Goal: Communication & Community: Answer question/provide support

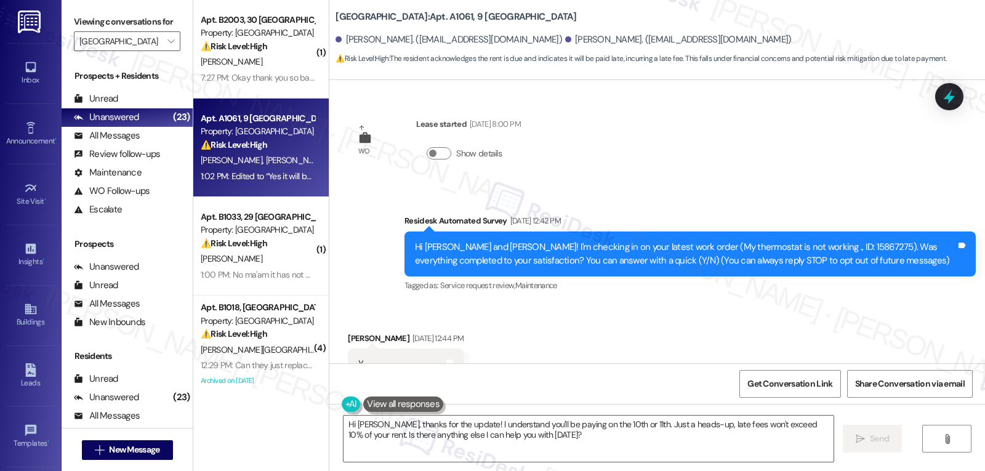
scroll to position [7498, 0]
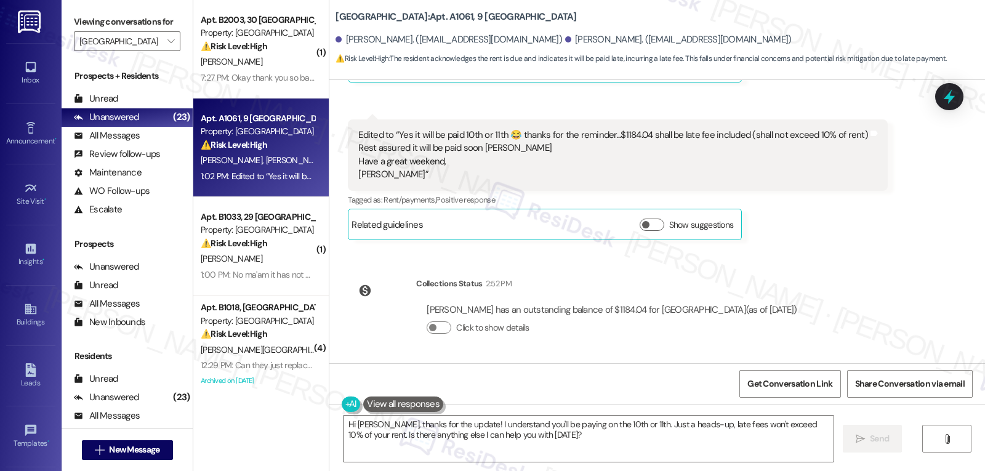
click at [807, 200] on div "Tagged as: Rent/payments , Click to highlight conversations about Rent/payments…" at bounding box center [618, 200] width 540 height 18
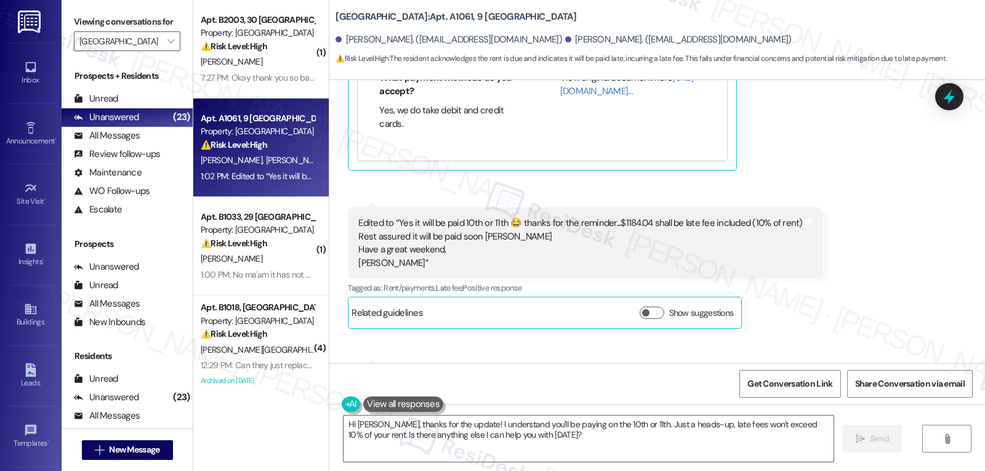
scroll to position [7374, 0]
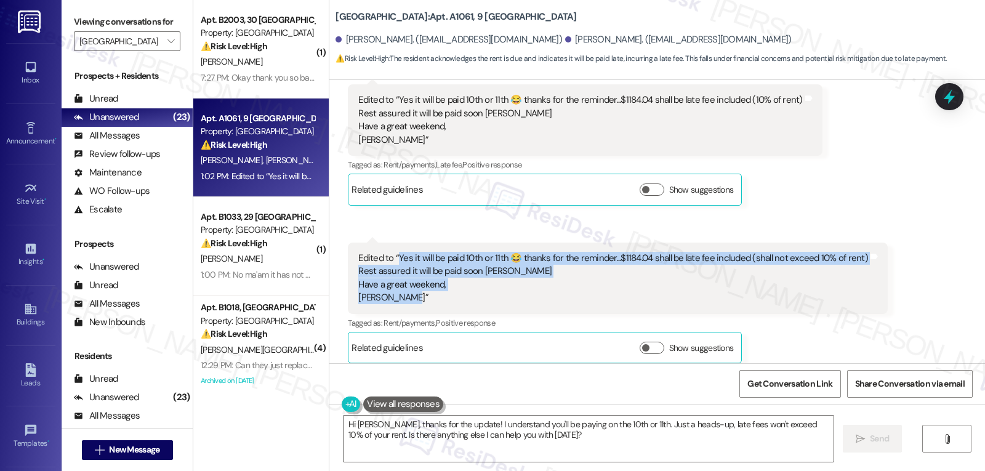
drag, startPoint x: 390, startPoint y: 257, endPoint x: 438, endPoint y: 304, distance: 67.1
click at [438, 304] on div "Edited to “Yes it will be paid 10th or 11th 😂 thanks for the reminder...$1184.0…" at bounding box center [613, 278] width 510 height 53
copy div "Yes it will be paid 10th or 11th 😂 thanks for the reminder...$1184.04 shall be …"
click at [539, 440] on textarea "Hi [PERSON_NAME], thanks for the update! I understand you'll be paying on the 1…" at bounding box center [589, 439] width 490 height 46
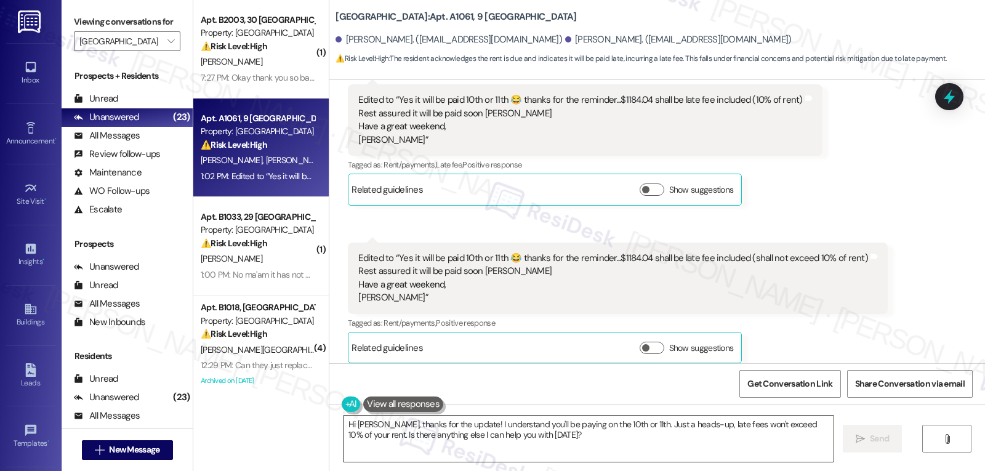
paste textarea "heads-up! I’ll note that you’re planning to pay on the 10th or 11th. I’ll also …"
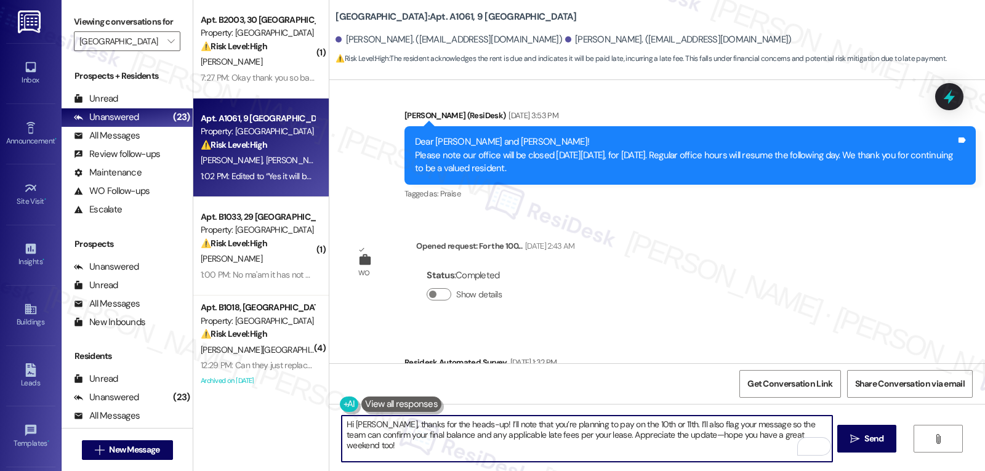
scroll to position [6882, 0]
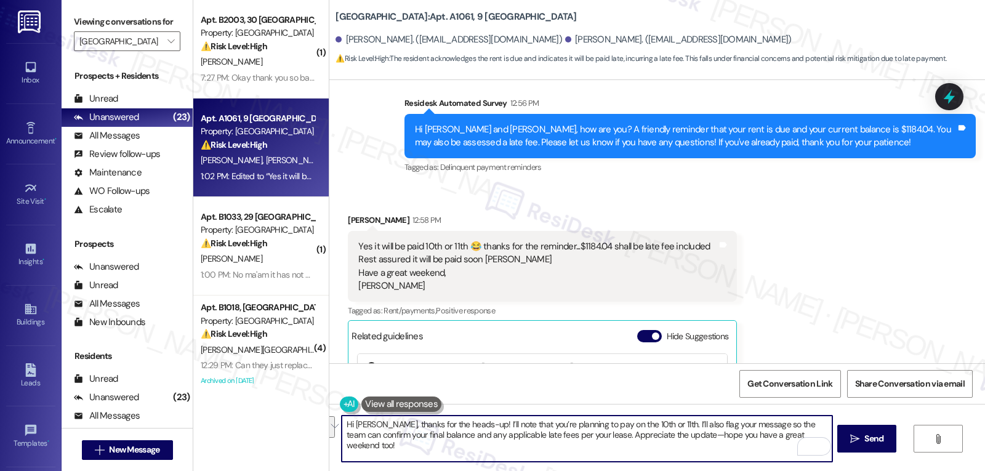
drag, startPoint x: 645, startPoint y: 426, endPoint x: 553, endPoint y: 435, distance: 92.9
click at [553, 435] on textarea "Hi [PERSON_NAME], thanks for the heads-up! I’ll note that you’re planning to pa…" at bounding box center [587, 439] width 490 height 46
click at [552, 437] on textarea "Hi [PERSON_NAME], thanks for the heads-up! I’ll note that you’re planning to pa…" at bounding box center [587, 439] width 490 height 46
click at [715, 442] on textarea "Hi [PERSON_NAME], thanks for the heads-up! I’ll note that you’re planning to pa…" at bounding box center [587, 439] width 490 height 46
type textarea "Hi [PERSON_NAME], thanks for the heads-up! I’ll note that you’re planning to pa…"
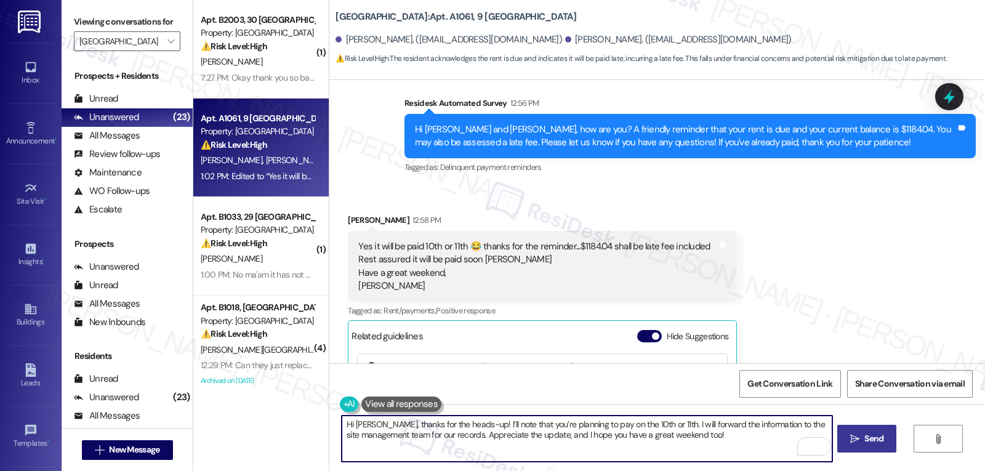
click at [887, 441] on button " Send" at bounding box center [868, 439] width 60 height 28
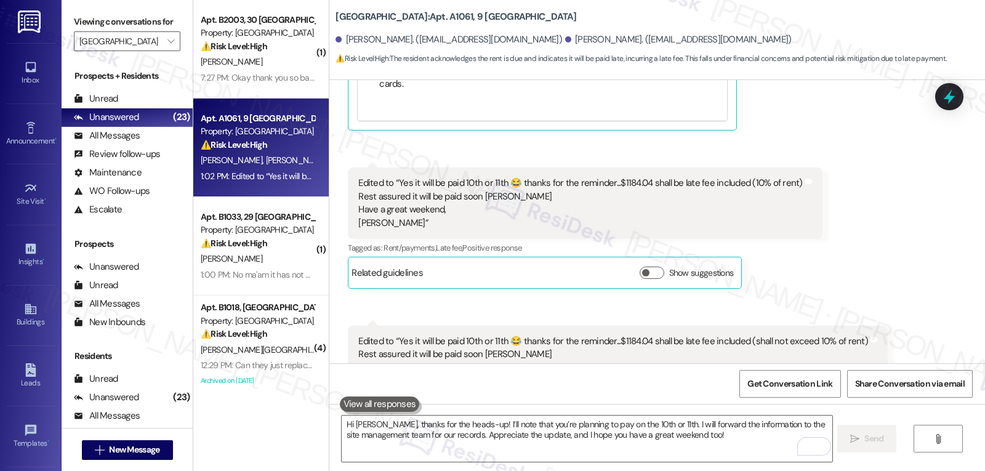
scroll to position [7384, 0]
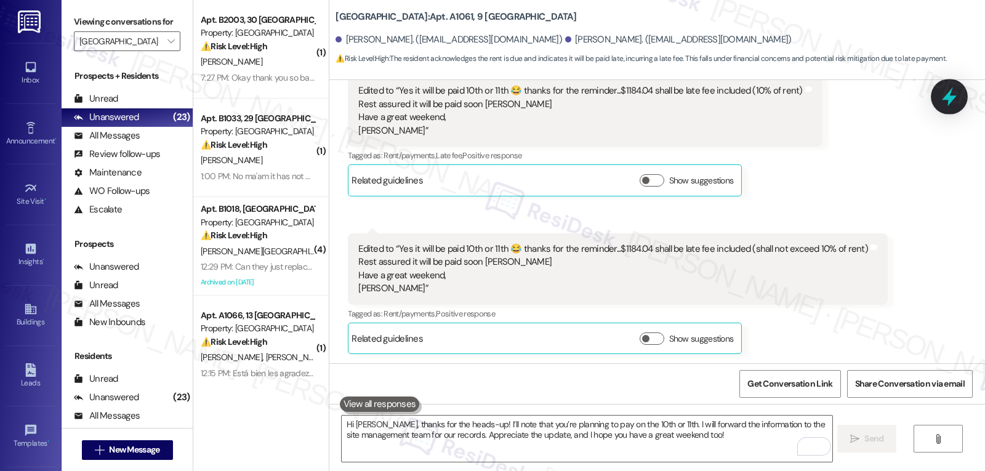
click at [948, 92] on icon at bounding box center [949, 96] width 21 height 21
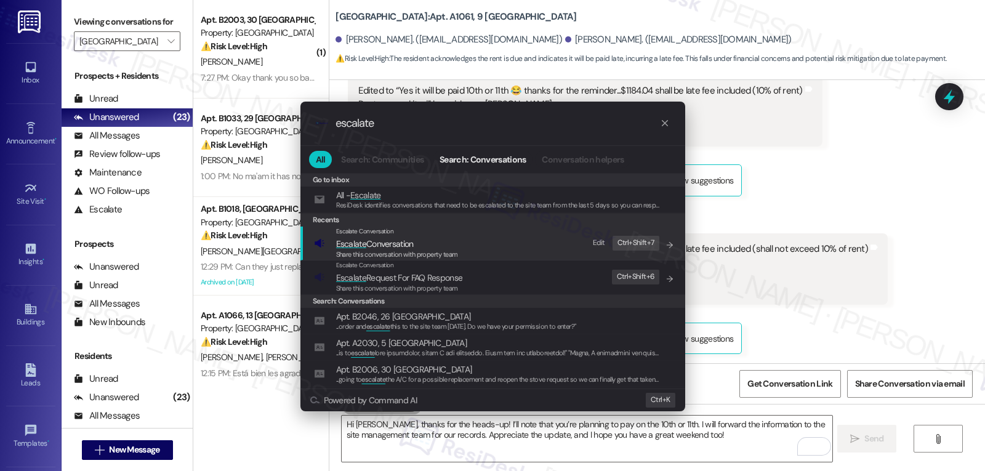
type input "escalate"
click at [446, 248] on span "Escalate Conversation" at bounding box center [397, 244] width 122 height 14
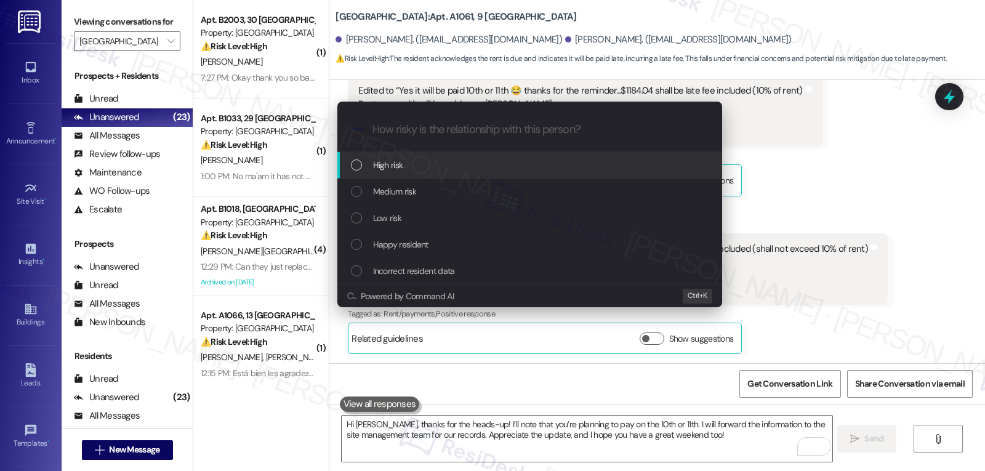
click at [369, 168] on div "High risk" at bounding box center [531, 165] width 360 height 14
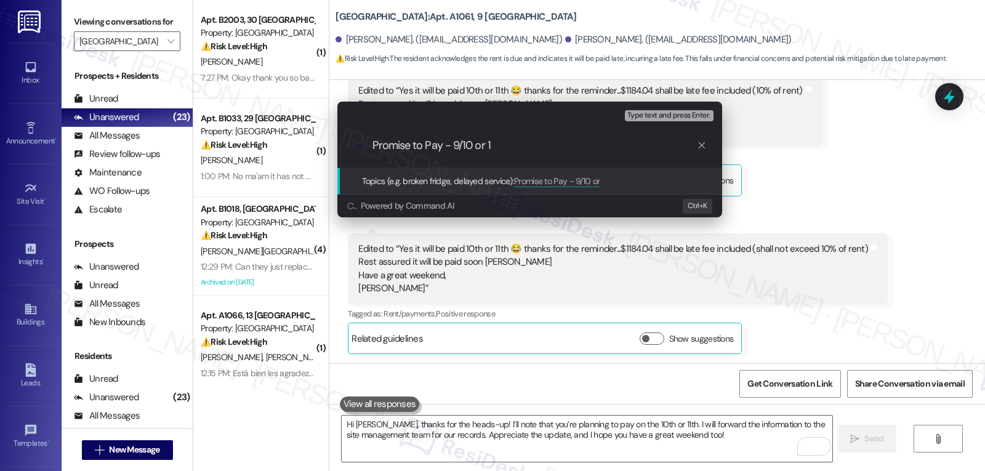
type input "Promise to Pay - 9/10 or 11"
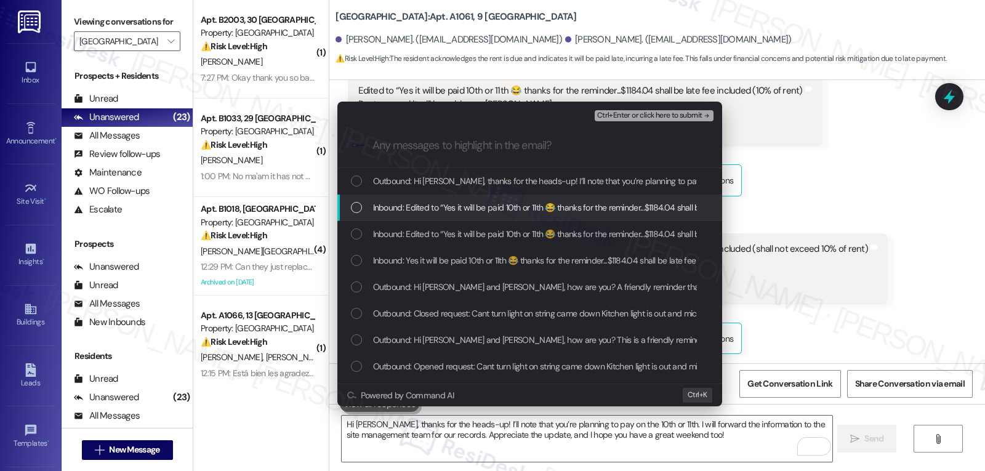
click at [650, 209] on span "Inbound: Edited to “Yes it will be paid 10th or 11th 😂 thanks for the reminder.…" at bounding box center [788, 208] width 831 height 14
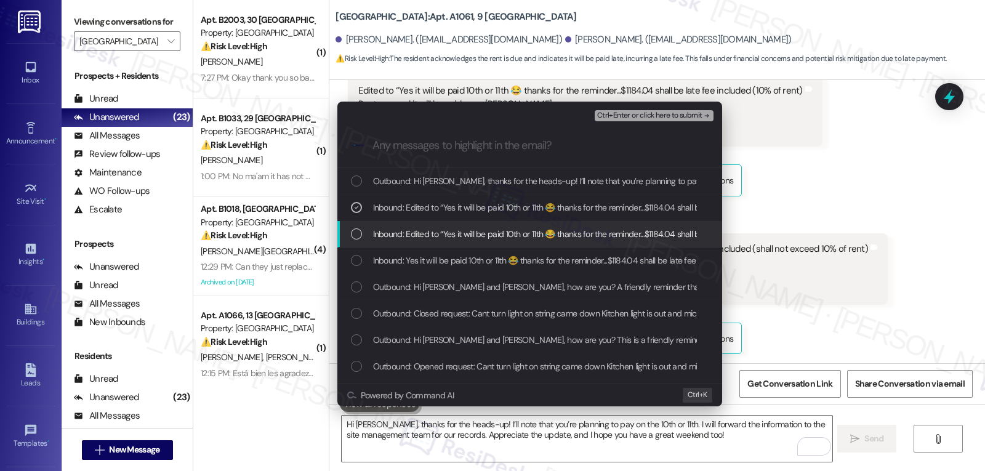
click at [591, 229] on span "Inbound: Edited to “Yes it will be paid 10th or 11th 😂 thanks for the reminder.…" at bounding box center [758, 234] width 771 height 14
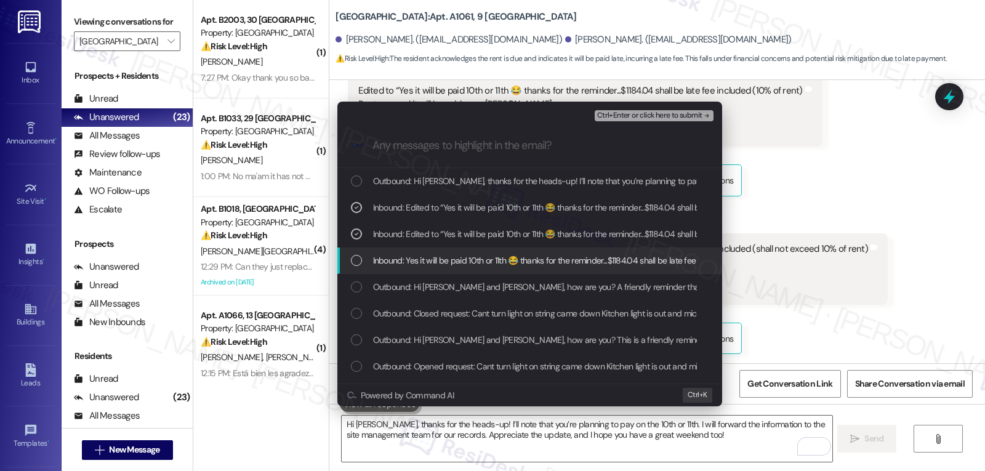
click at [579, 266] on span "Inbound: Yes it will be paid 10th or 11th 😂 thanks for the reminder...$1184.04 …" at bounding box center [715, 261] width 684 height 14
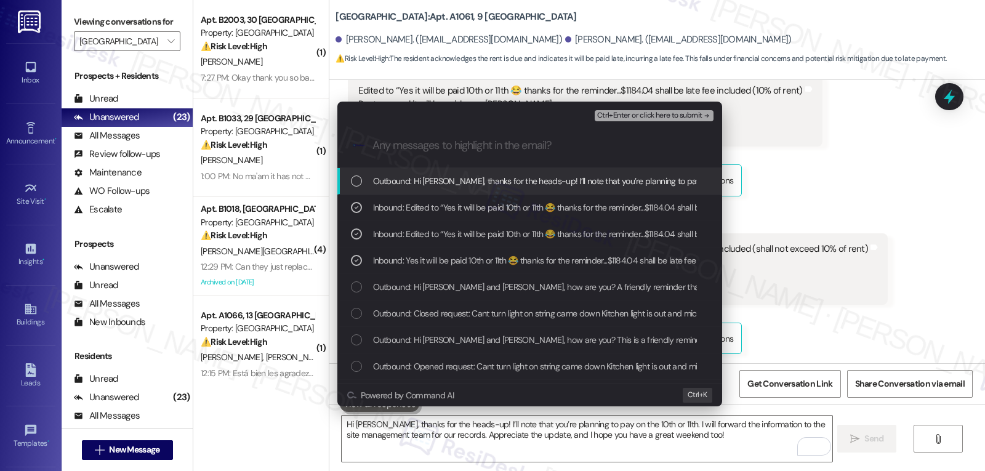
click at [690, 111] on span "Ctrl+Enter or click here to submit" at bounding box center [649, 115] width 105 height 9
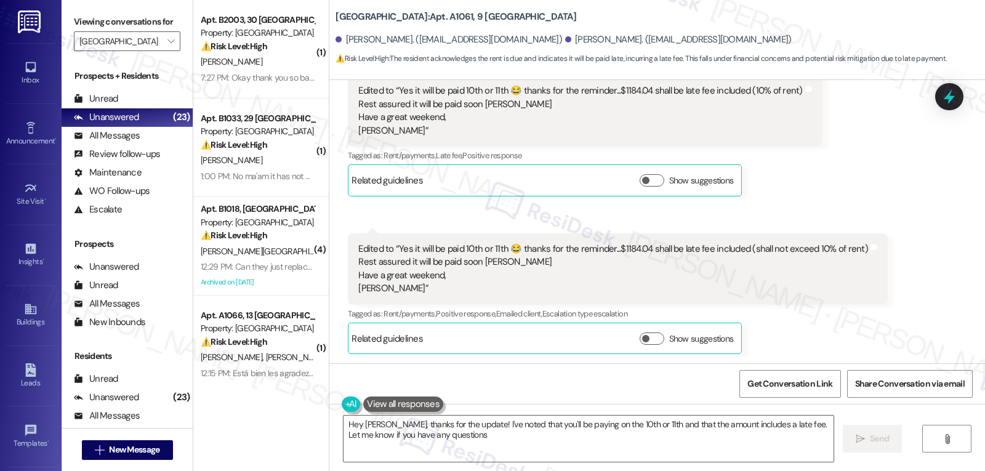
type textarea "Hey [PERSON_NAME], thanks for the update! I've noted that you'll be paying on t…"
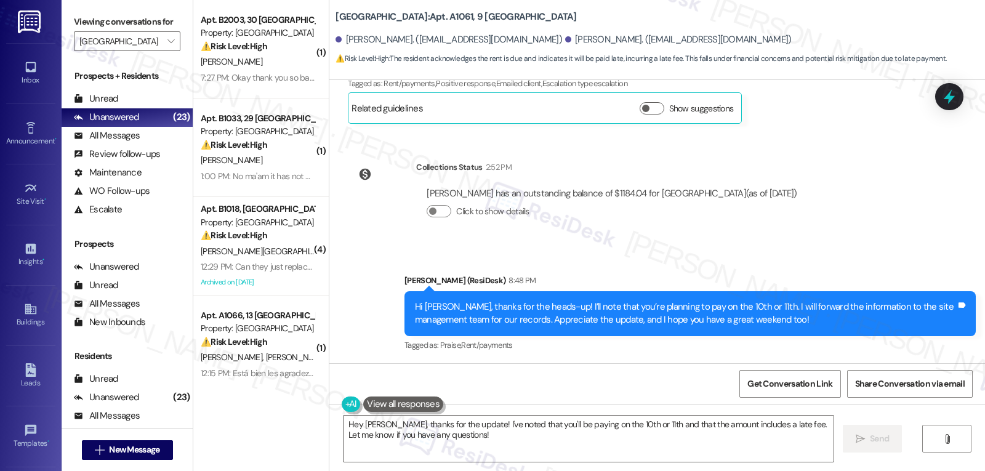
scroll to position [7615, 0]
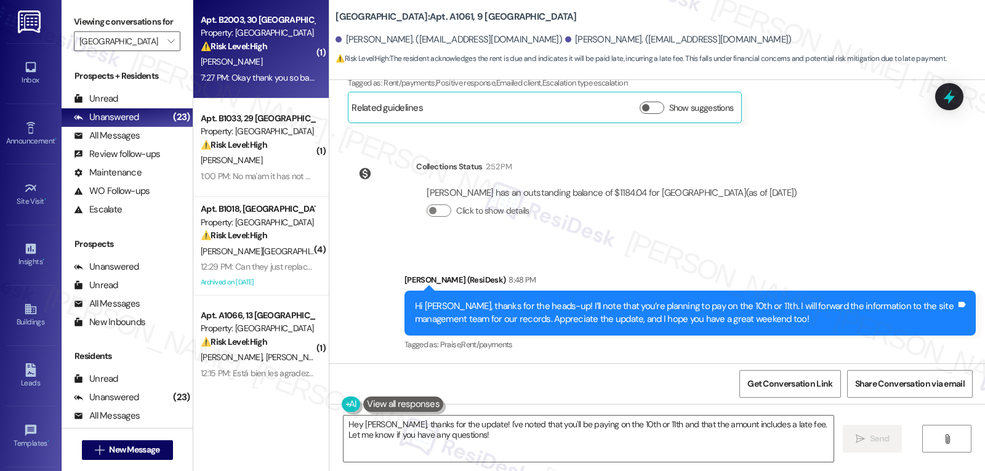
click at [255, 44] on strong "⚠️ Risk Level: High" at bounding box center [234, 46] width 67 height 11
type textarea "Fetching suggested responses. Please feel free to read through the conversation…"
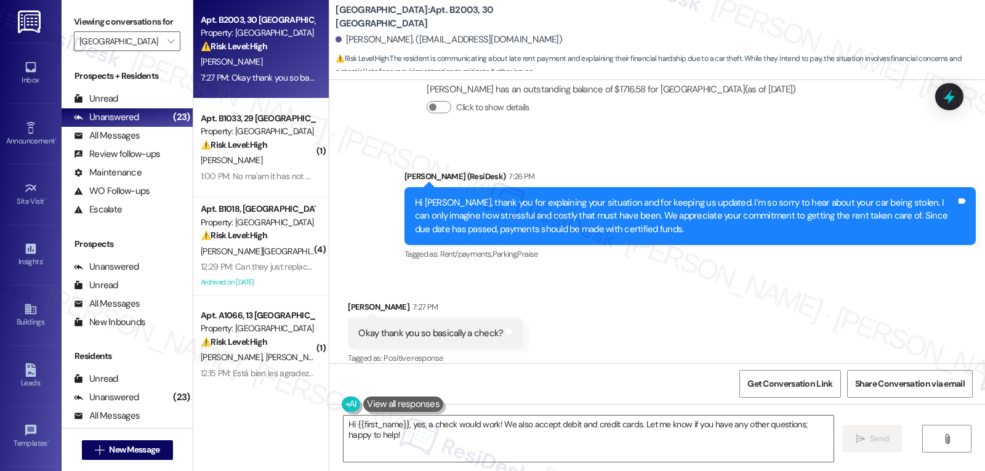
scroll to position [1576, 0]
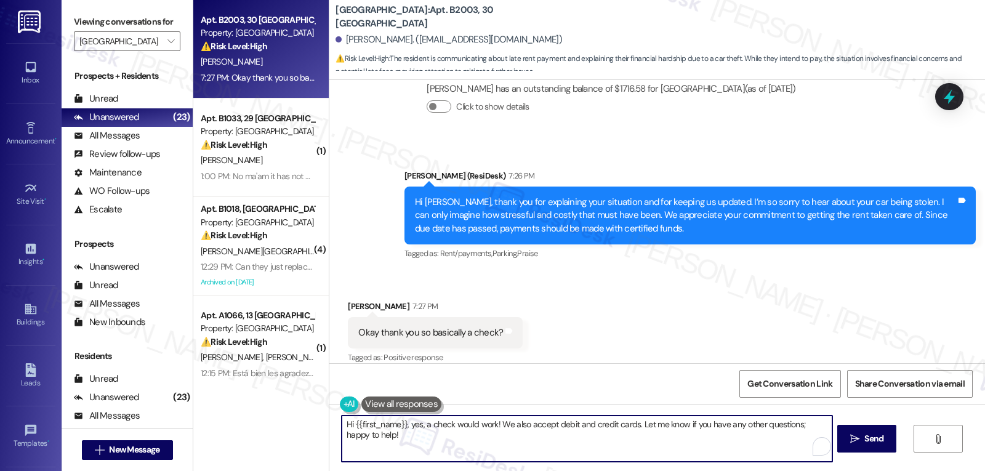
drag, startPoint x: 559, startPoint y: 427, endPoint x: 674, endPoint y: 467, distance: 121.3
click at [672, 467] on div "Hi {{first_name}}, yes, a check would work! We also accept debit and credit car…" at bounding box center [657, 450] width 656 height 92
click at [424, 424] on textarea "Hi {{first_name}}, yes, a check would work! We also accept money order" at bounding box center [587, 439] width 490 height 46
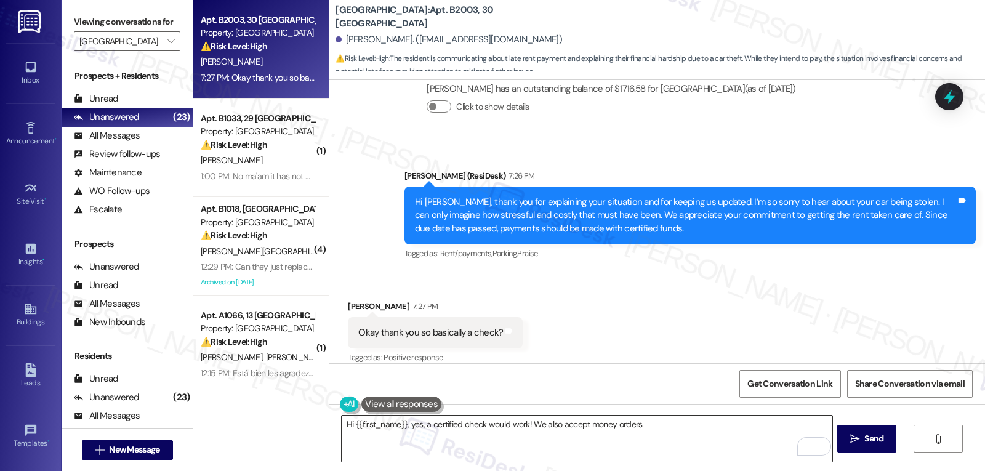
click at [437, 424] on textarea "Hi {{first_name}}, yes, a certified check would work! We also accept money orde…" at bounding box center [587, 439] width 490 height 46
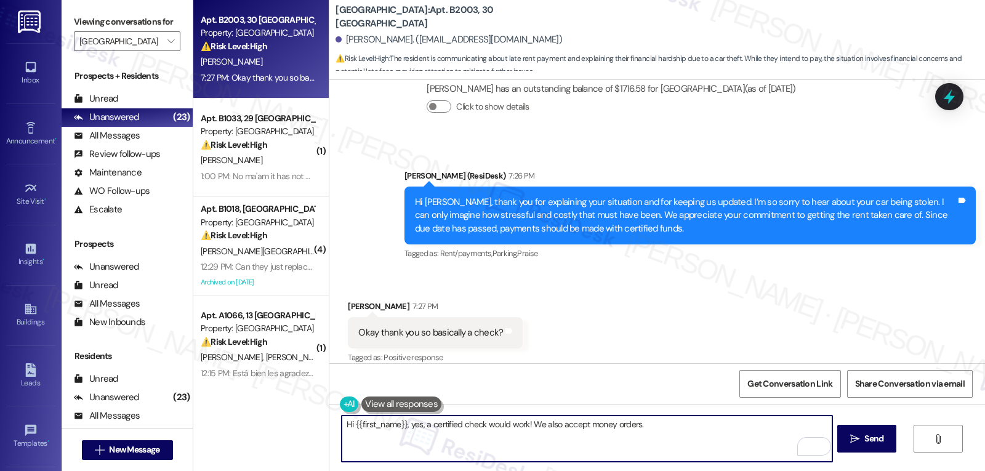
click at [437, 424] on textarea "Hi {{first_name}}, yes, a certified check would work! We also accept money orde…" at bounding box center [587, 439] width 490 height 46
click at [661, 427] on textarea "Hi {{first_name}}, yes, a cashier's check would work! We also accept money orde…" at bounding box center [587, 439] width 490 height 46
type textarea "Hi {{first_name}}, yes, a cashier's check would work! We also accept money orde…"
click at [859, 444] on span " Send" at bounding box center [867, 438] width 39 height 13
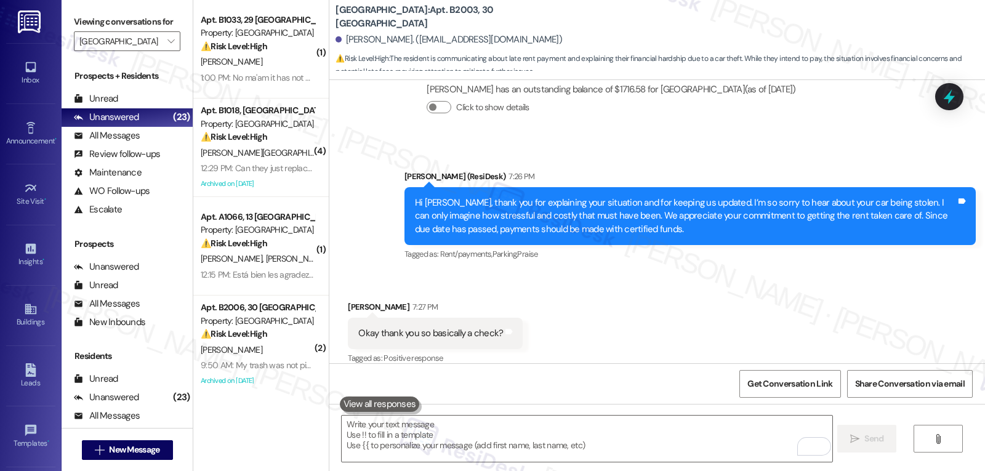
scroll to position [1662, 0]
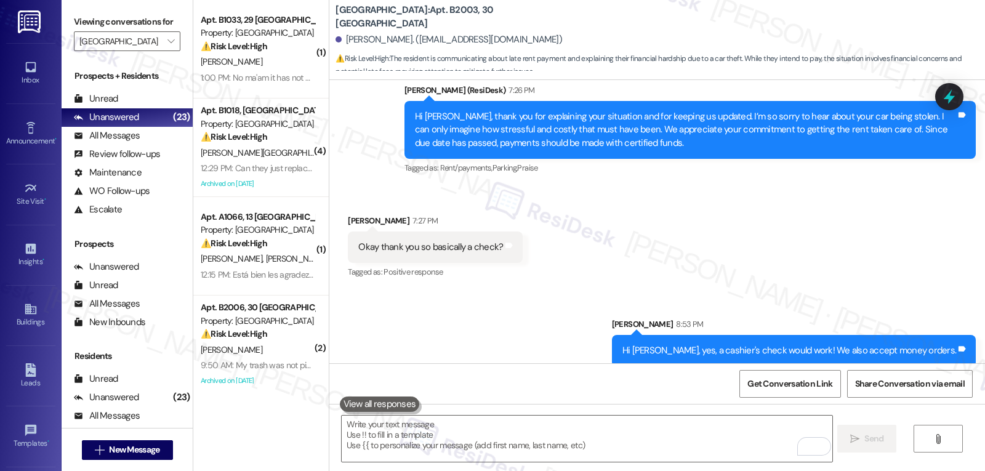
drag, startPoint x: 230, startPoint y: 62, endPoint x: 456, endPoint y: 99, distance: 229.0
click at [229, 61] on div "[PERSON_NAME]" at bounding box center [258, 61] width 116 height 15
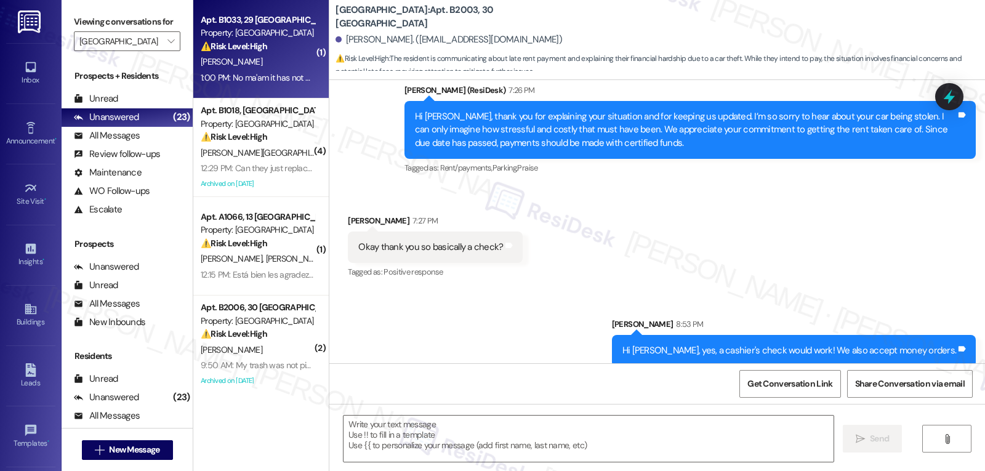
type textarea "Fetching suggested responses. Please feel free to read through the conversation…"
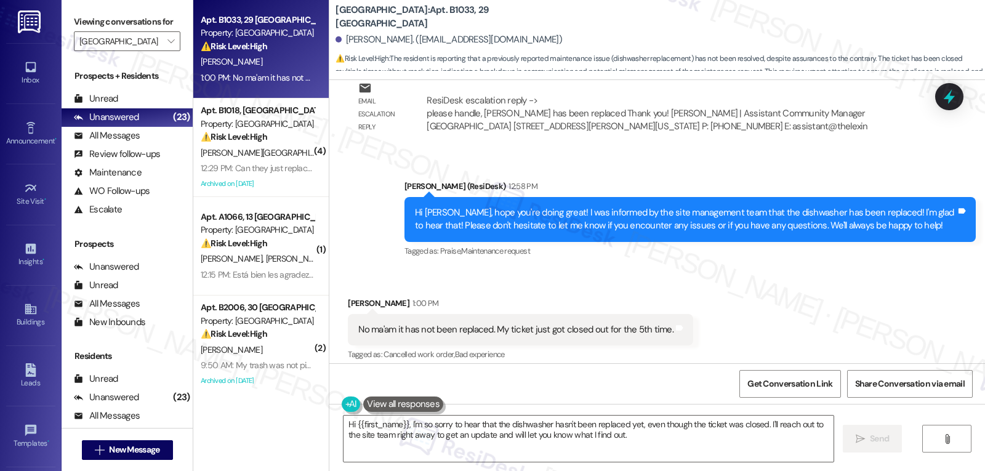
scroll to position [9928, 0]
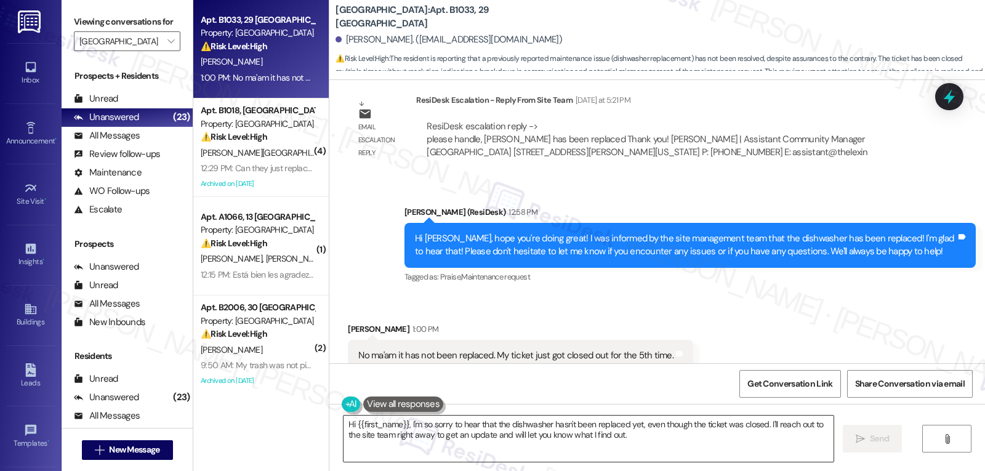
click at [411, 435] on textarea "Hi {{first_name}}, I'm so sorry to hear that the dishwasher hasn't been replace…" at bounding box center [589, 439] width 490 height 46
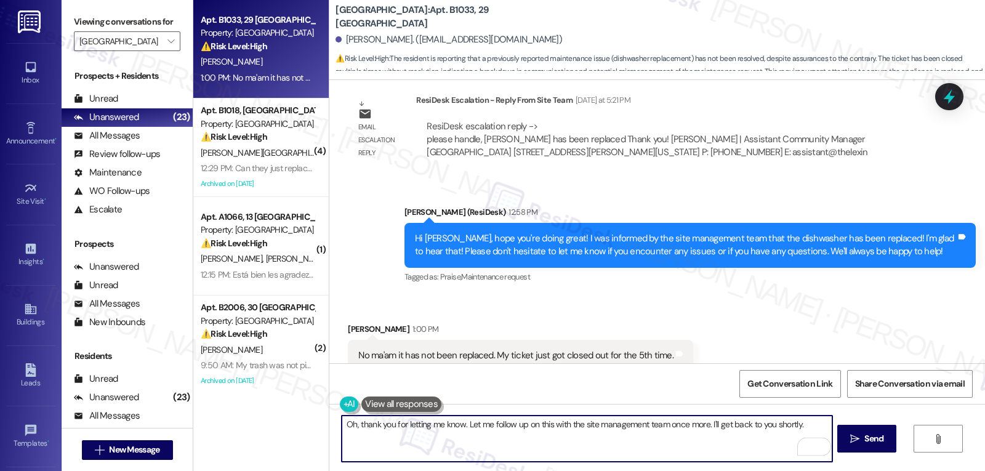
click at [454, 429] on textarea "Oh, thank you for letting me know. Let me follow up on this with the site manag…" at bounding box center [587, 439] width 490 height 46
type textarea "Oh, thank you for letting me know, [PERSON_NAME]. Let me follow up on this with…"
click at [874, 438] on span "Send" at bounding box center [874, 438] width 19 height 13
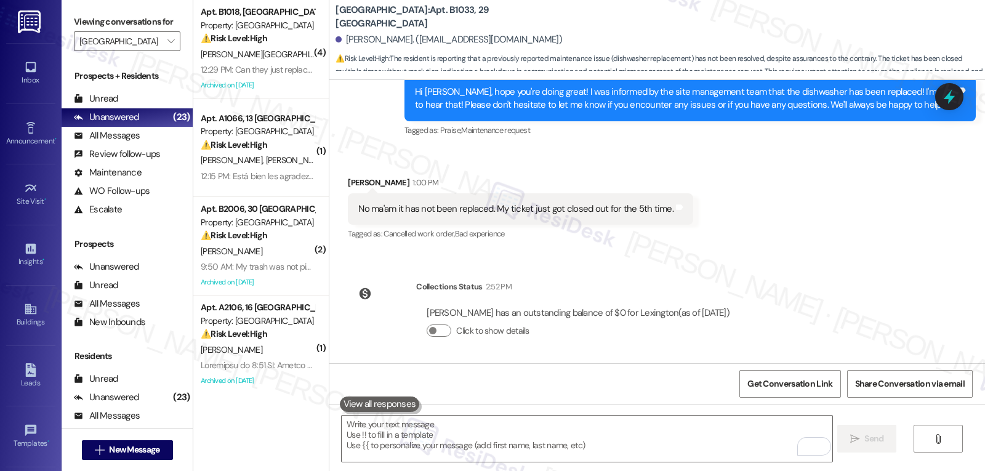
scroll to position [10136, 0]
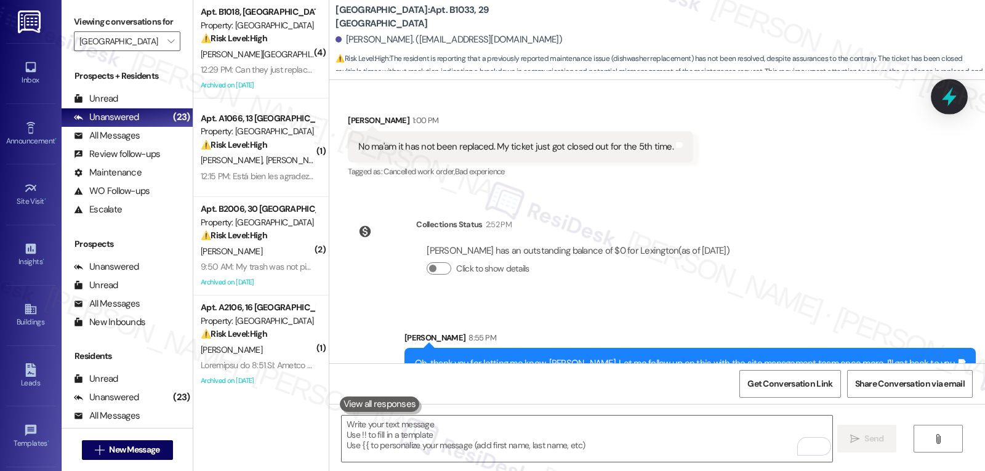
click at [951, 96] on icon at bounding box center [949, 96] width 15 height 19
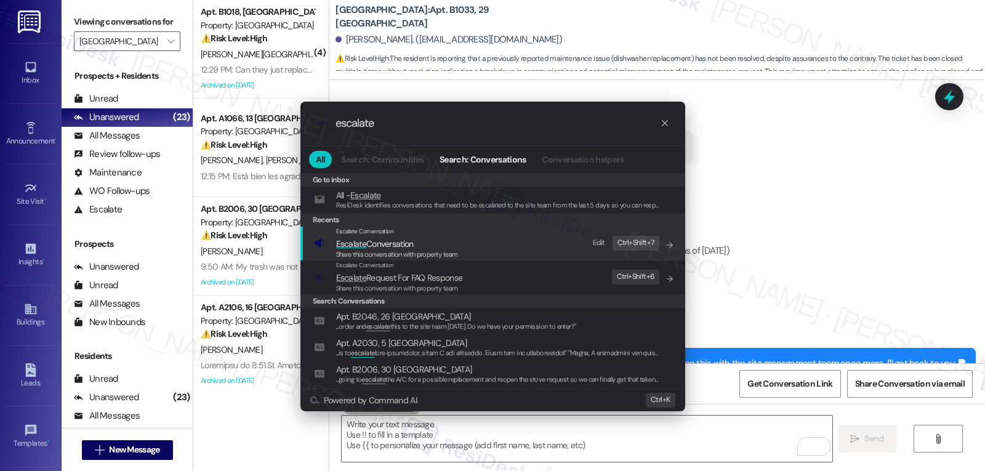
type input "escalate"
click at [443, 250] on span "Share this conversation with property team" at bounding box center [397, 254] width 122 height 9
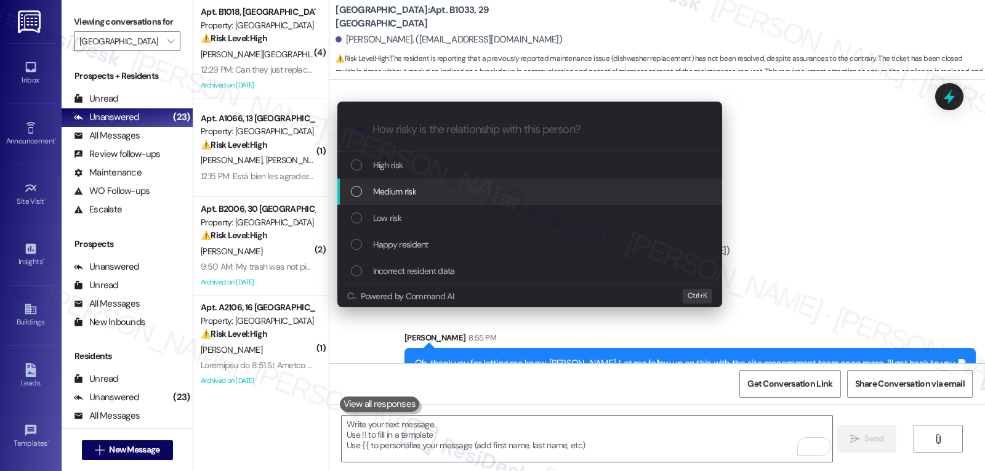
click at [434, 193] on div "Medium risk" at bounding box center [531, 192] width 360 height 14
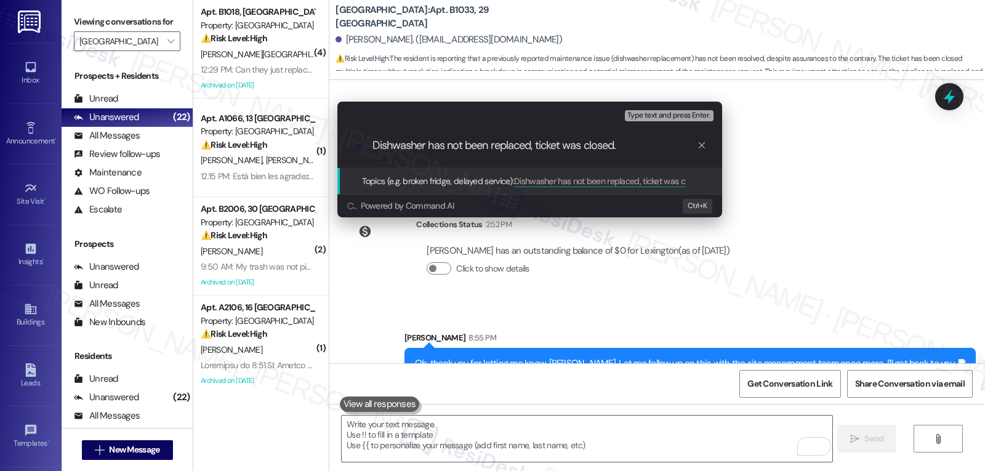
type input "Dishwasher has not been replaced, ticket was closed."
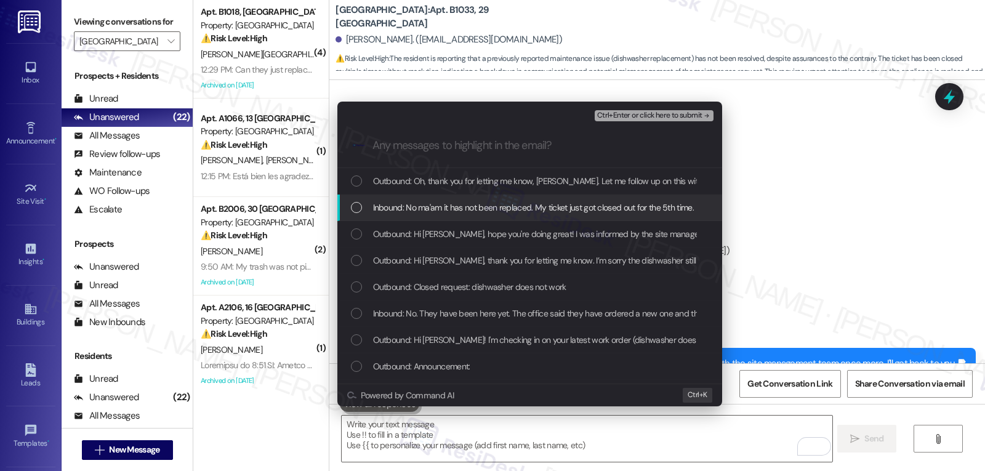
click at [481, 204] on span "Inbound: No ma'am it has not been replaced. My ticket just got closed out for t…" at bounding box center [533, 208] width 321 height 14
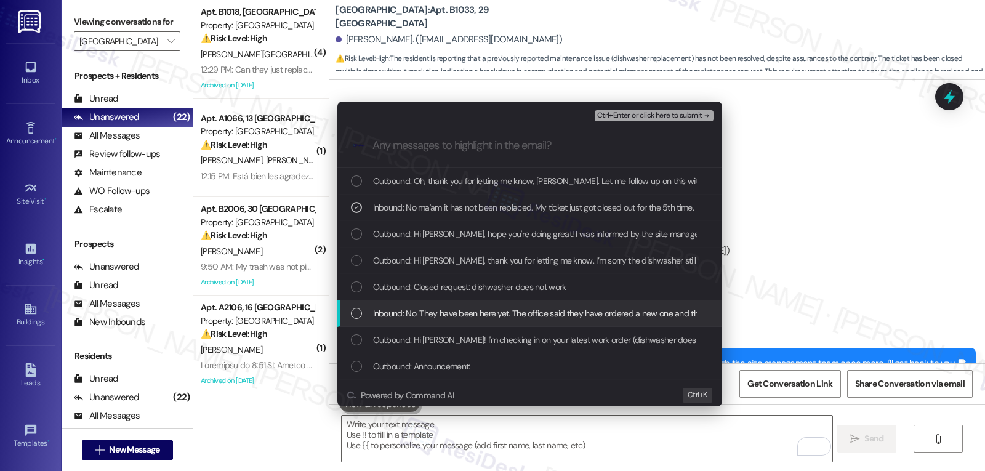
click at [581, 307] on span "Inbound: No. They have been here yet. The office said they have ordered a new o…" at bounding box center [590, 314] width 434 height 14
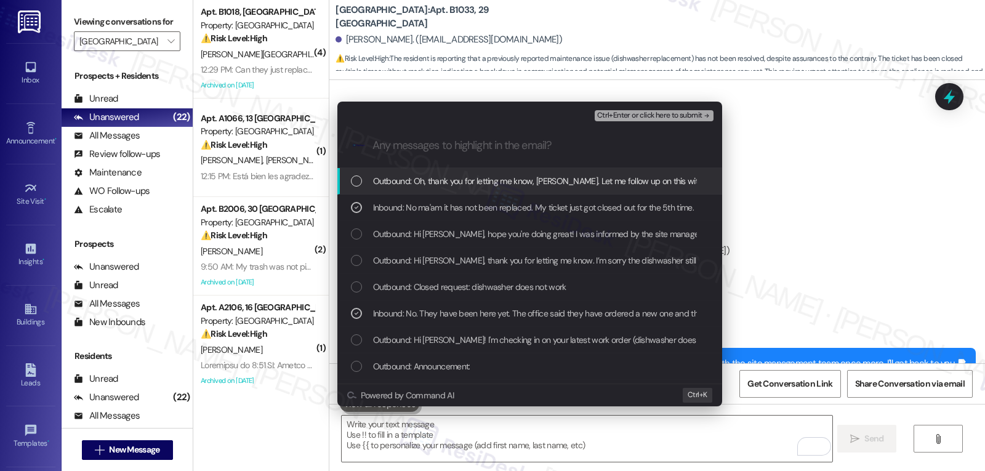
click at [692, 116] on span "Ctrl+Enter or click here to submit" at bounding box center [649, 115] width 105 height 9
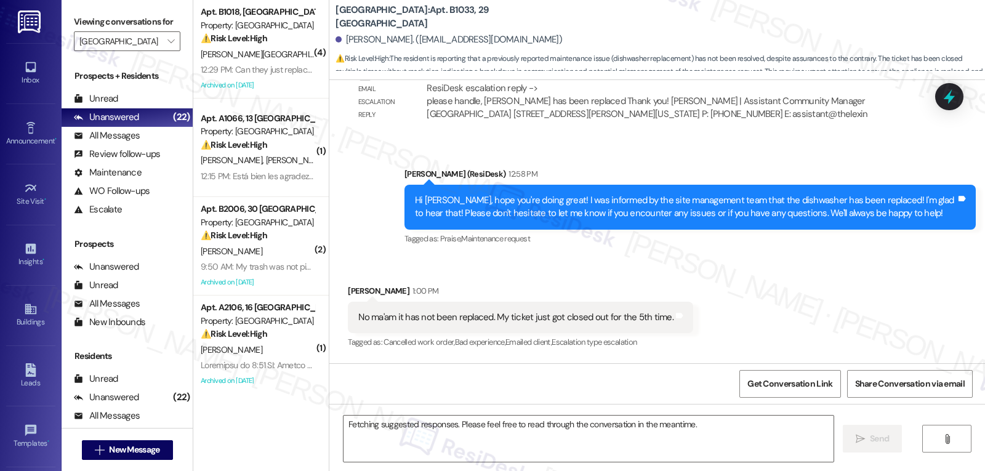
scroll to position [9937, 0]
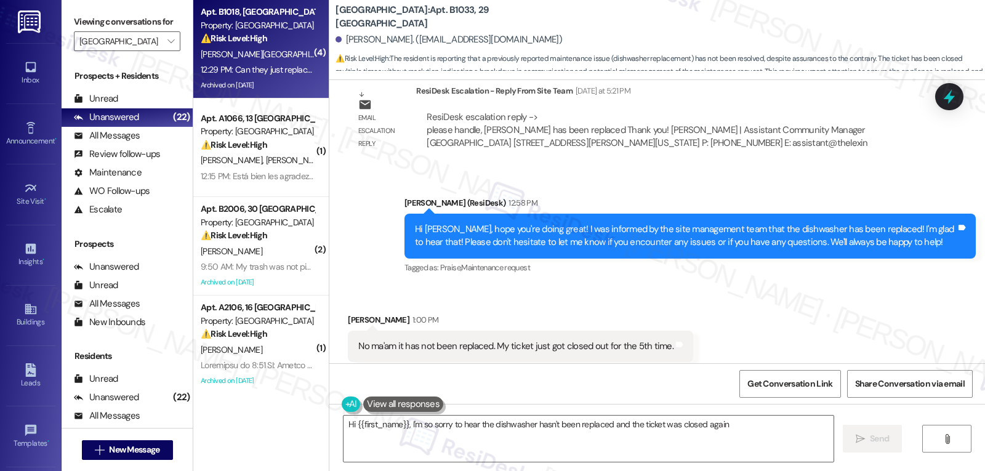
type textarea "Hi {{first_name}}, I'm so sorry to hear the dishwasher hasn't been replaced and…"
click at [249, 27] on div "Property: [GEOGRAPHIC_DATA]" at bounding box center [258, 25] width 114 height 13
type textarea "Fetching suggested responses. Please feel free to read through the conversation…"
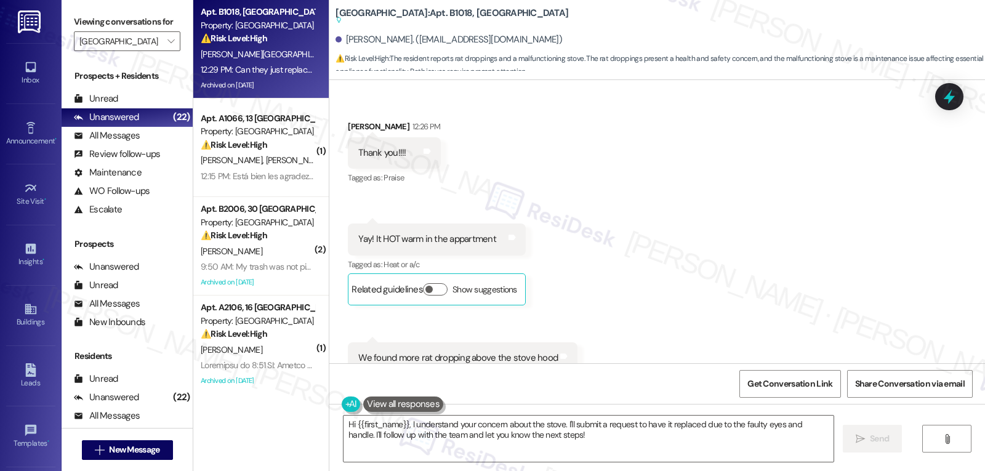
scroll to position [29634, 0]
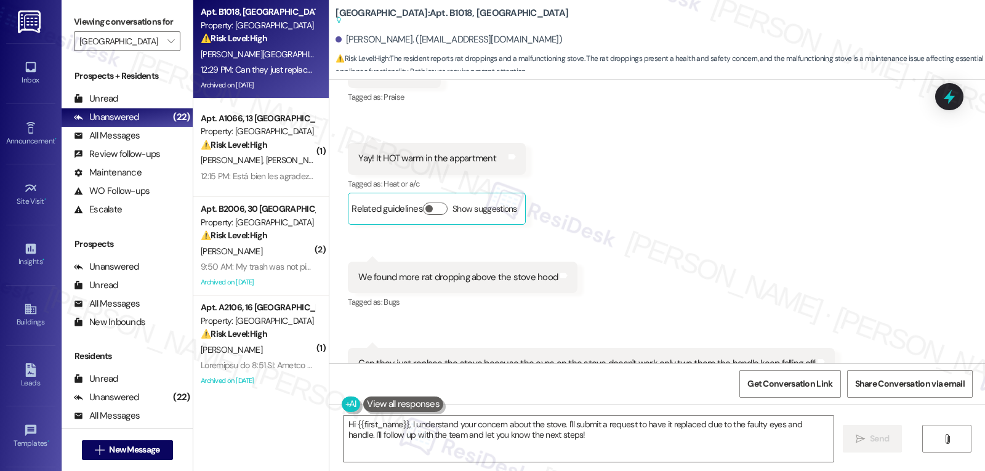
click at [541, 262] on div "We found more rat dropping above the stove hood Tags and notes" at bounding box center [463, 277] width 230 height 31
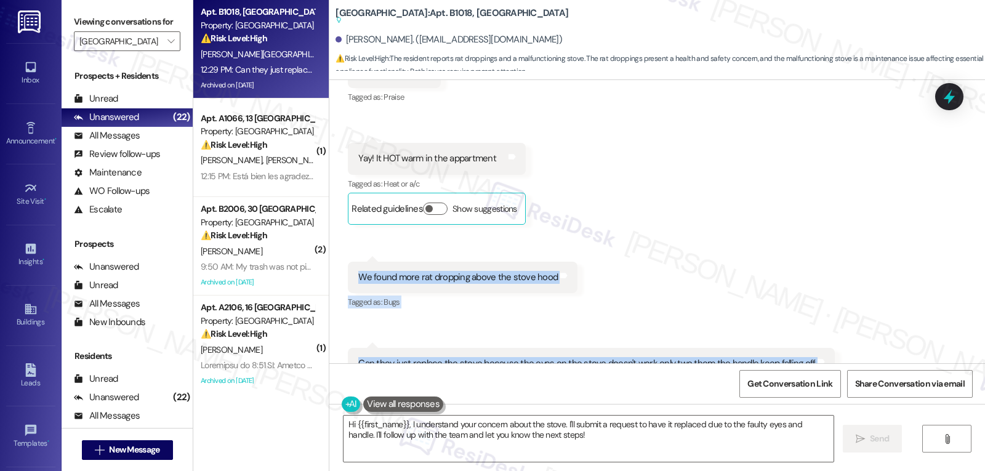
drag, startPoint x: 342, startPoint y: 212, endPoint x: 859, endPoint y: 313, distance: 527.2
click at [859, 313] on div "Received via SMS [PERSON_NAME] 12:26 PM Thank you!!!! Tags and notes Tagged as:…" at bounding box center [657, 225] width 656 height 427
copy div "We found more rat dropping above the stove hood Tags and notes Tagged as: Bugs …"
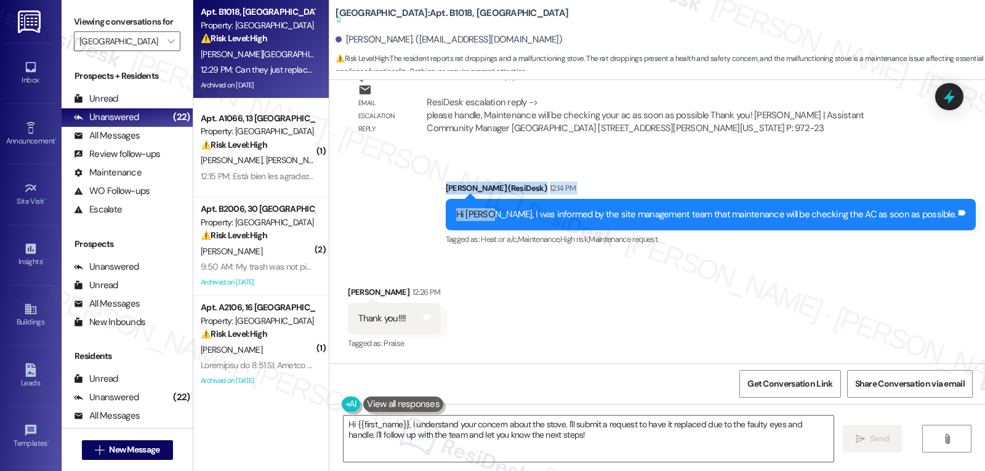
scroll to position [29757, 0]
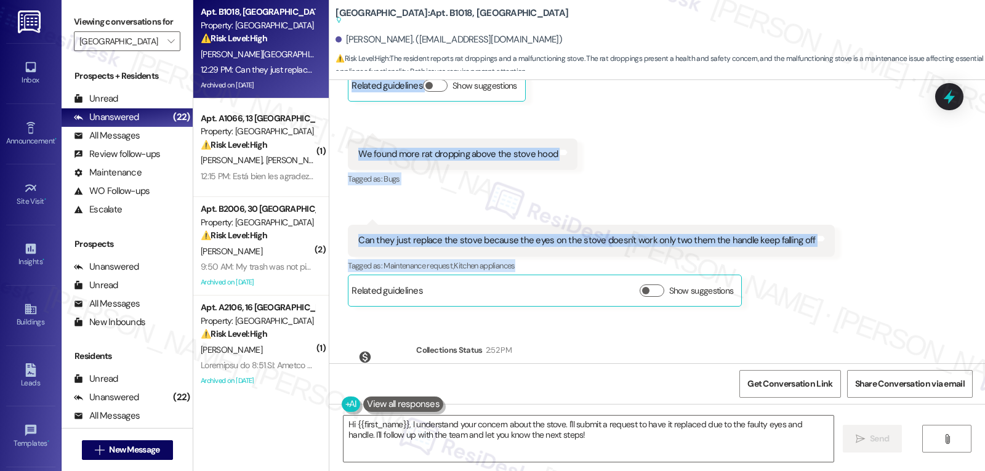
drag, startPoint x: 477, startPoint y: 123, endPoint x: 804, endPoint y: 207, distance: 337.6
click at [804, 207] on div "WO Opened request: Mole and it... [DATE] 4:54 PM Status : Completed Show detail…" at bounding box center [657, 221] width 656 height 283
copy div "[PERSON_NAME] (ResiDesk) 12:14 PM Hi [PERSON_NAME], I was informed by the site …"
click at [503, 438] on textarea "Hi {{first_name}}, I understand your concern about the stove. I'll submit a req…" at bounding box center [589, 439] width 490 height 46
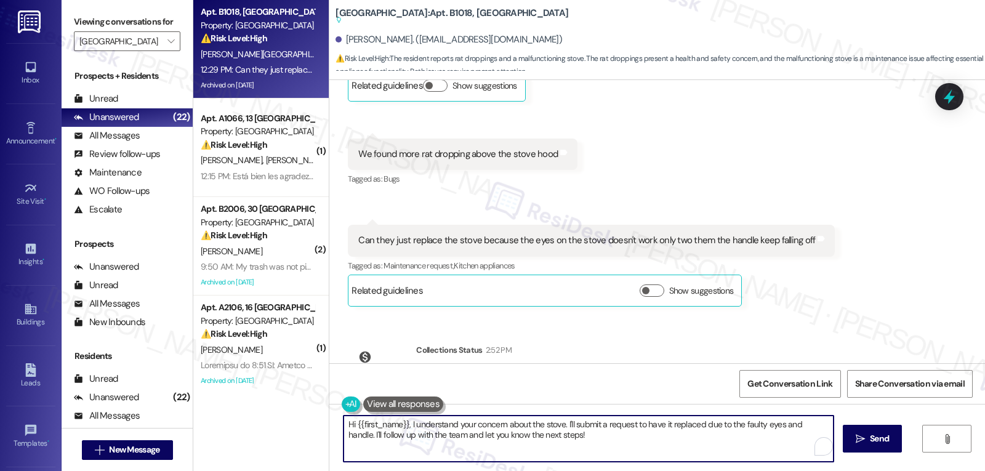
paste textarea "[PERSON_NAME], thanks for the update—I’m glad maintenance is heading your way f…"
click at [462, 422] on textarea "Hi [PERSON_NAME], thanks for the update—I’m glad maintenance is heading your wa…" at bounding box center [587, 439] width 490 height 46
click at [639, 449] on textarea "Hi [PERSON_NAME], thanks for the update. I’m glad maintenance is heading your w…" at bounding box center [587, 439] width 490 height 46
drag, startPoint x: 382, startPoint y: 427, endPoint x: 462, endPoint y: 428, distance: 80.1
click at [462, 428] on textarea "Hi [PERSON_NAME], thanks for the update. I’m glad maintenance is heading your w…" at bounding box center [587, 439] width 490 height 46
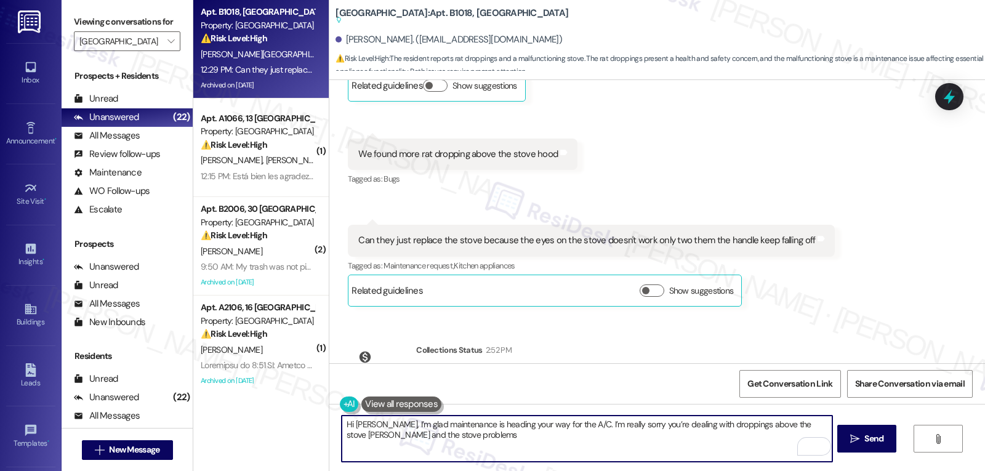
click at [501, 442] on textarea "Hi [PERSON_NAME], I’m glad maintenance is heading your way for the A/C. I’m rea…" at bounding box center [587, 439] width 490 height 46
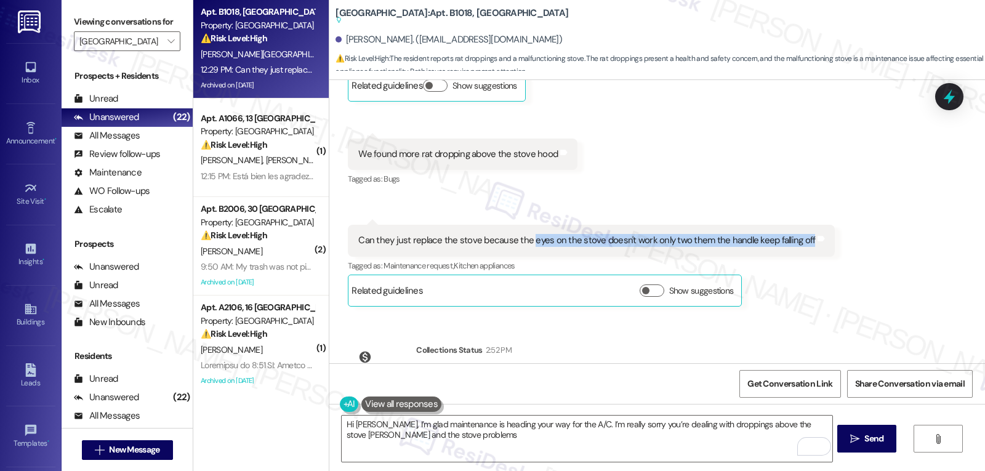
drag, startPoint x: 521, startPoint y: 174, endPoint x: 795, endPoint y: 177, distance: 274.1
click at [795, 234] on div "Can they just replace the stove because the eyes on the stove doesn't work only…" at bounding box center [586, 240] width 459 height 13
copy div "eyes on the stove doesn't work only two them the handle keep falling off"
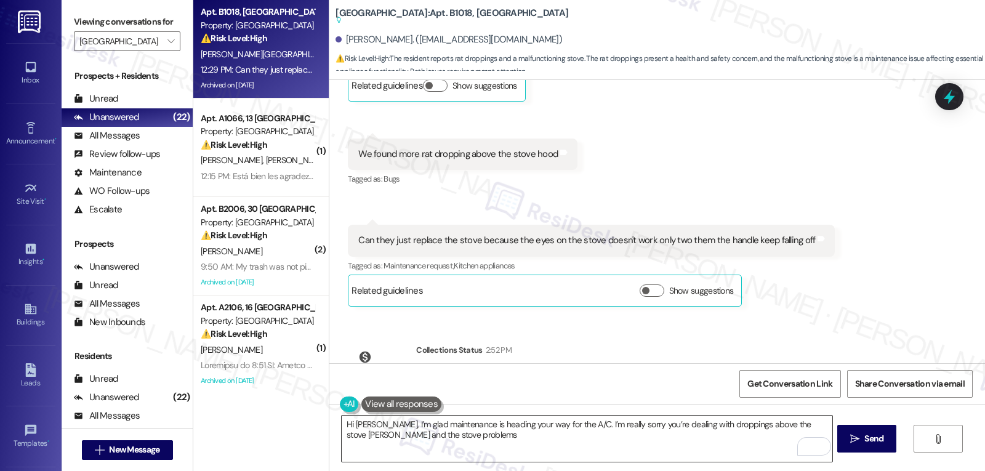
click at [554, 438] on textarea "Hi [PERSON_NAME], I’m glad maintenance is heading your way for the A/C. I’m rea…" at bounding box center [587, 439] width 490 height 46
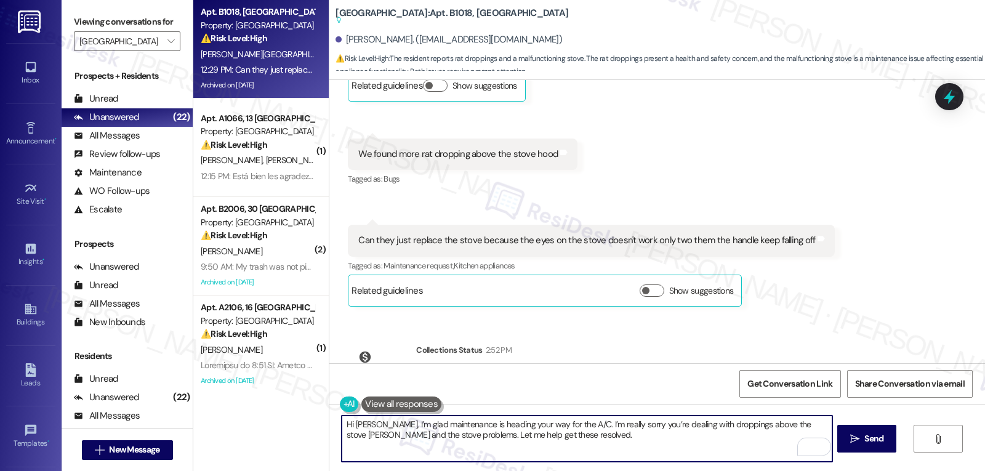
paste textarea "Which two stove burners are not working—front or back, left or right? Is the ha…"
click at [540, 443] on textarea "Hi [PERSON_NAME], I’m glad maintenance is heading your way for the A/C. I’m rea…" at bounding box center [587, 439] width 490 height 46
type textarea "Hi [PERSON_NAME], I’m glad maintenance is heading your way for the A/C. I’m rea…"
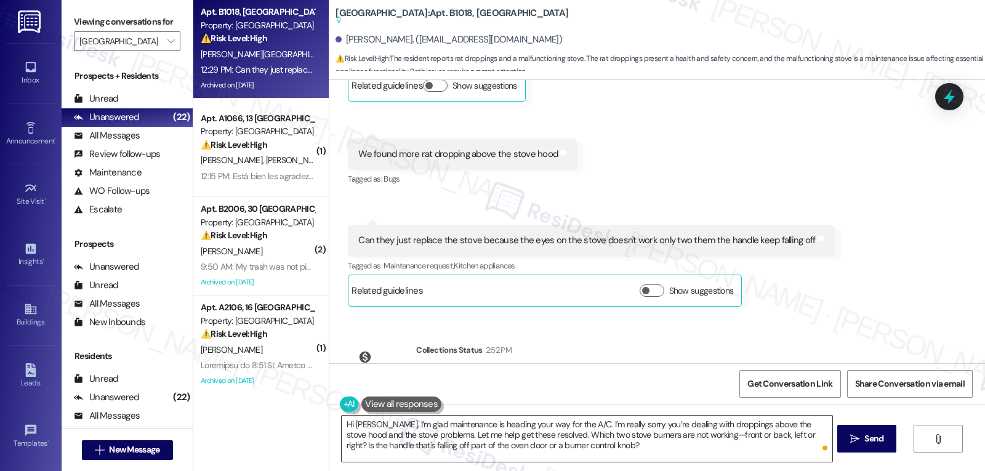
click at [636, 451] on textarea "Hi [PERSON_NAME], I’m glad maintenance is heading your way for the A/C. I’m rea…" at bounding box center [587, 439] width 490 height 46
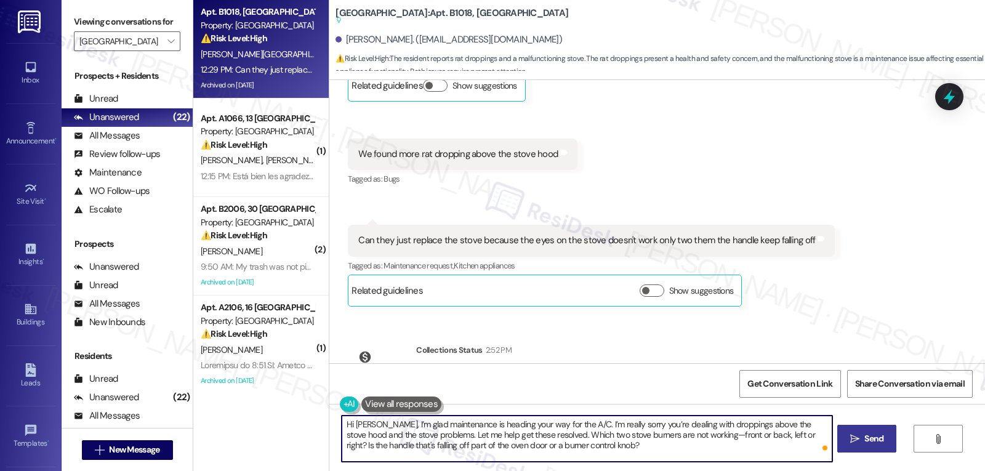
click at [871, 444] on span "Send" at bounding box center [874, 438] width 19 height 13
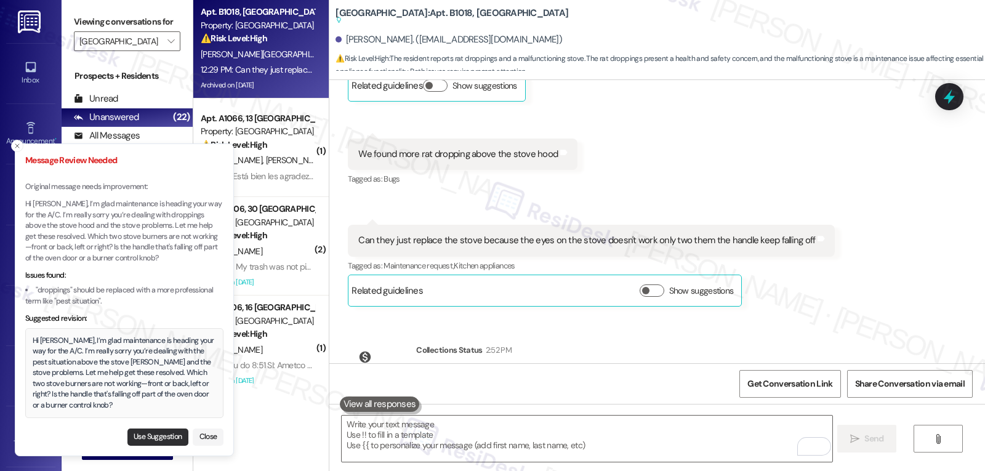
click at [155, 439] on button "Use Suggestion" at bounding box center [157, 437] width 61 height 17
type textarea "Hi [PERSON_NAME], I’m glad maintenance is heading your way for the A/C. I’m rea…"
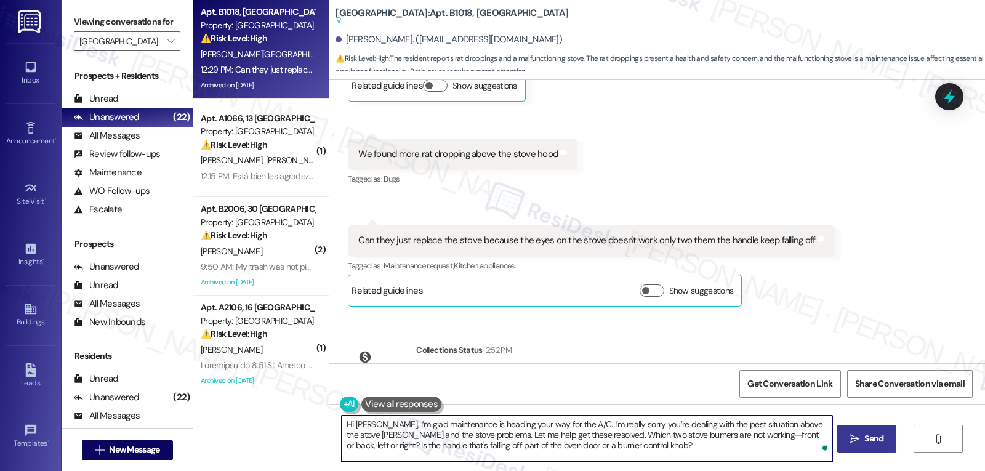
click at [659, 446] on textarea "Hi [PERSON_NAME], I’m glad maintenance is heading your way for the A/C. I’m rea…" at bounding box center [587, 439] width 490 height 46
click at [873, 440] on span "Send" at bounding box center [874, 438] width 19 height 13
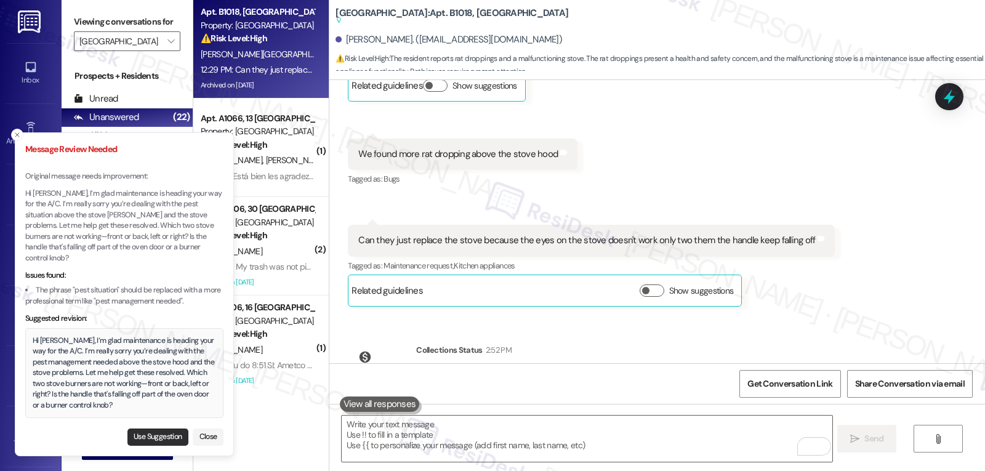
click at [154, 442] on button "Use Suggestion" at bounding box center [157, 437] width 61 height 17
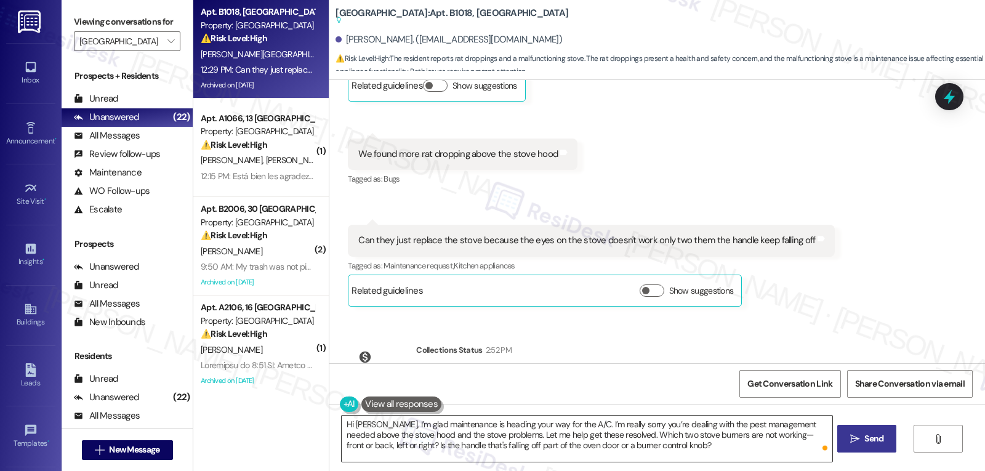
click at [687, 453] on textarea "Hi [PERSON_NAME], I’m glad maintenance is heading your way for the A/C. I’m rea…" at bounding box center [587, 439] width 490 height 46
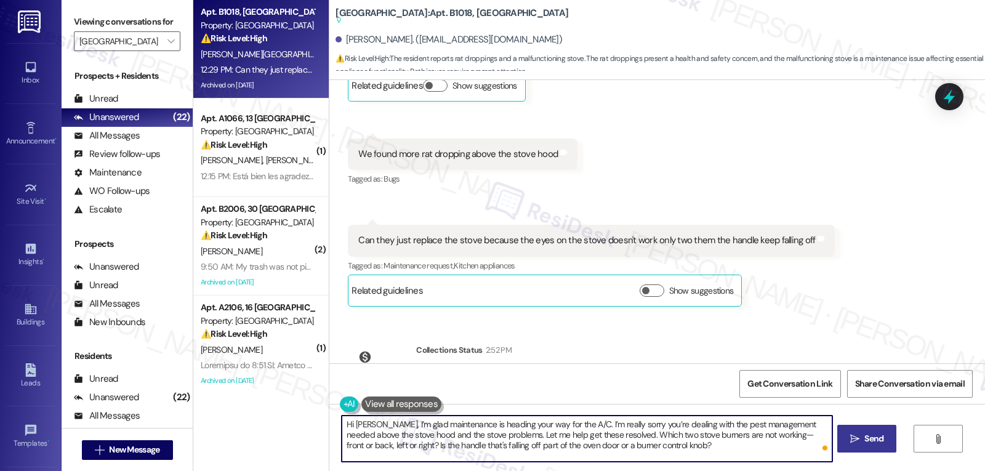
click at [769, 435] on textarea "Hi [PERSON_NAME], I’m glad maintenance is heading your way for the A/C. I’m rea…" at bounding box center [587, 439] width 490 height 46
type textarea "Hi [PERSON_NAME], I’m glad maintenance is heading your way for the A/C. I’m rea…"
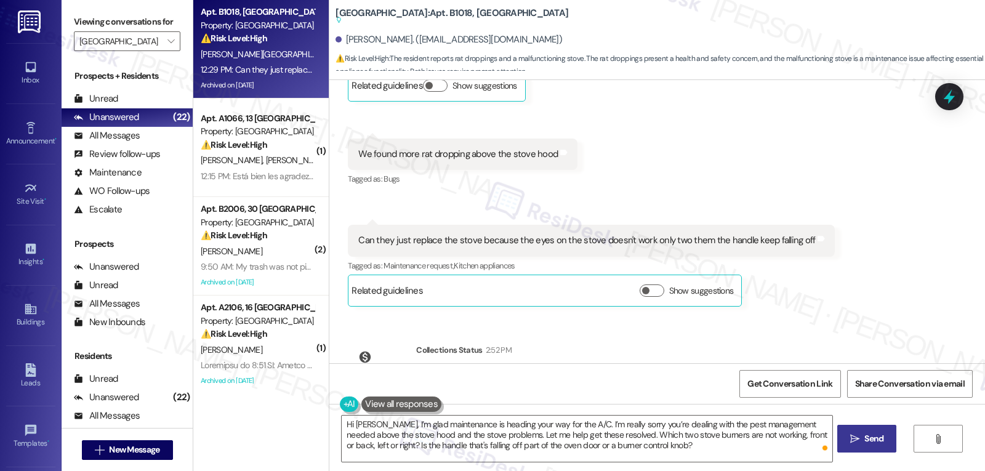
click at [871, 452] on button " Send" at bounding box center [868, 439] width 60 height 28
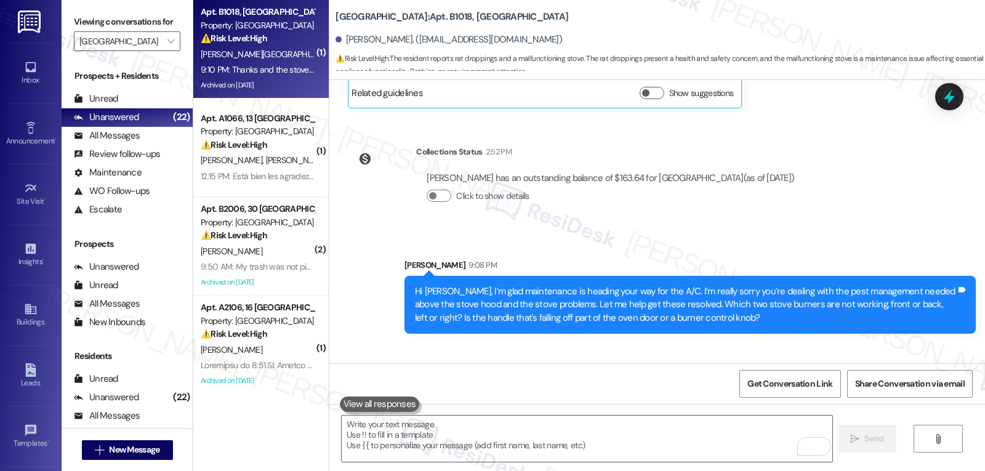
scroll to position [29924, 0]
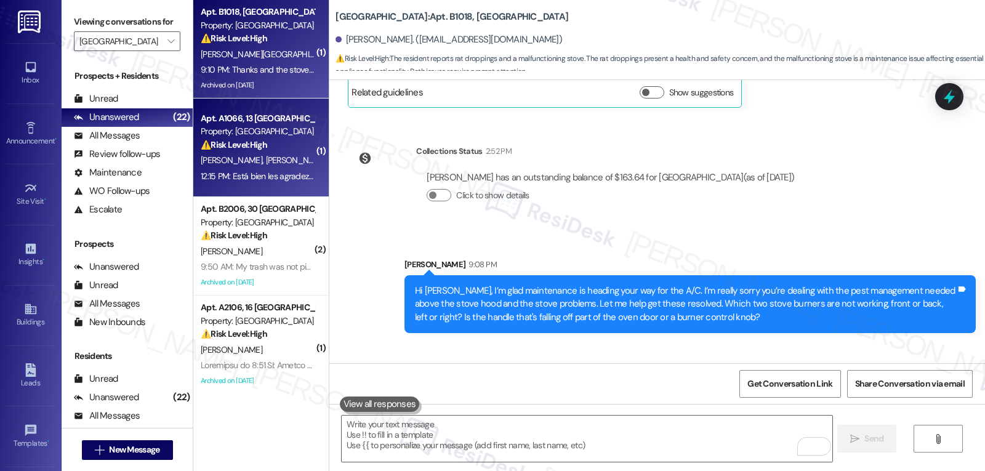
click at [226, 178] on div "12:15 PM: Está bien les agradezco que sea lo más pronto posible por que mi baño…" at bounding box center [414, 176] width 427 height 11
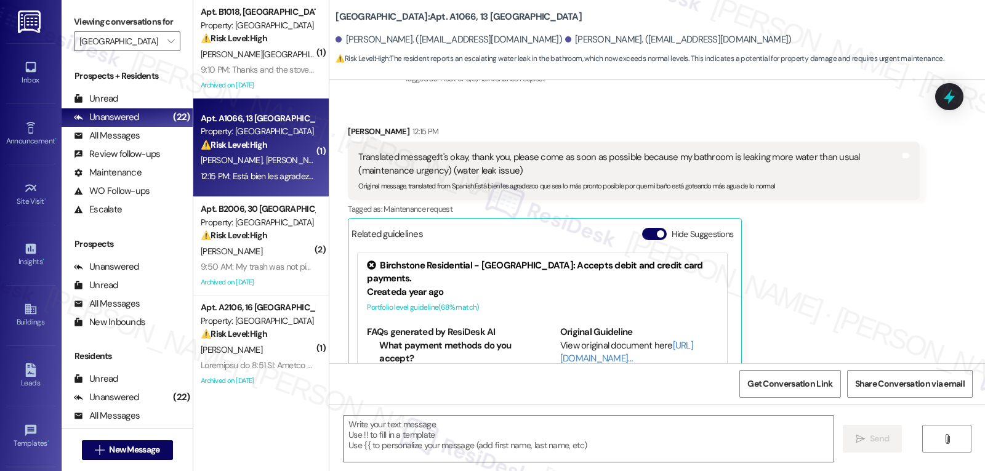
type textarea "Fetching suggested responses. Please feel free to read through the conversation…"
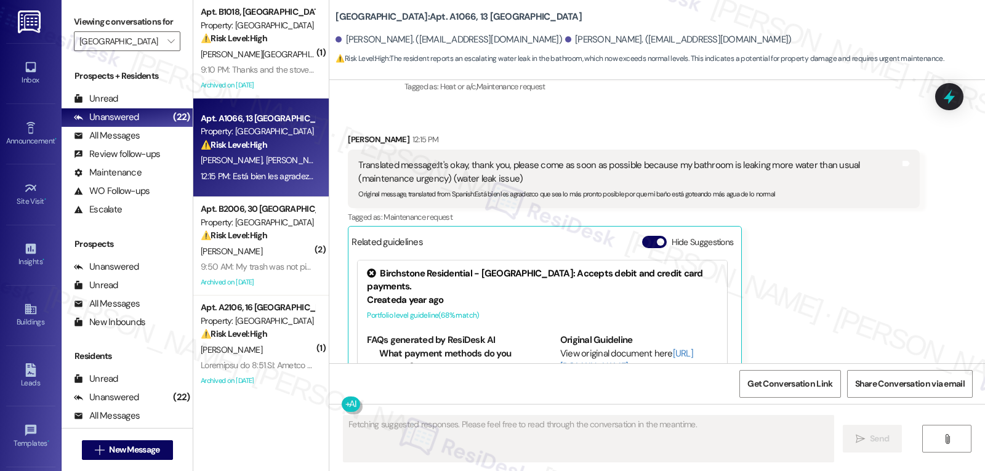
scroll to position [8163, 0]
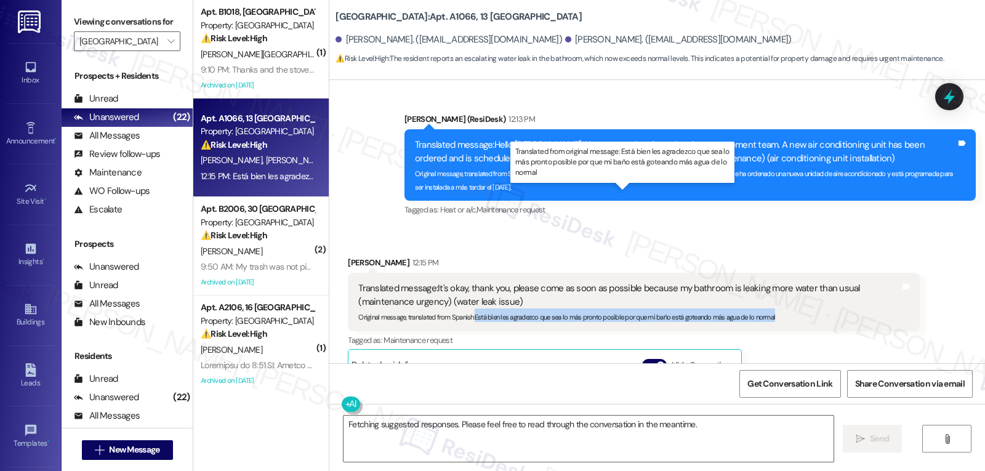
drag, startPoint x: 467, startPoint y: 225, endPoint x: 810, endPoint y: 227, distance: 343.0
click at [810, 309] on div "Original message, translated from Spanish : Está bien les agradezco que sea lo …" at bounding box center [628, 315] width 541 height 13
copy sub "Está bien les agradezco que sea lo más pronto posible por que mi baño está gote…"
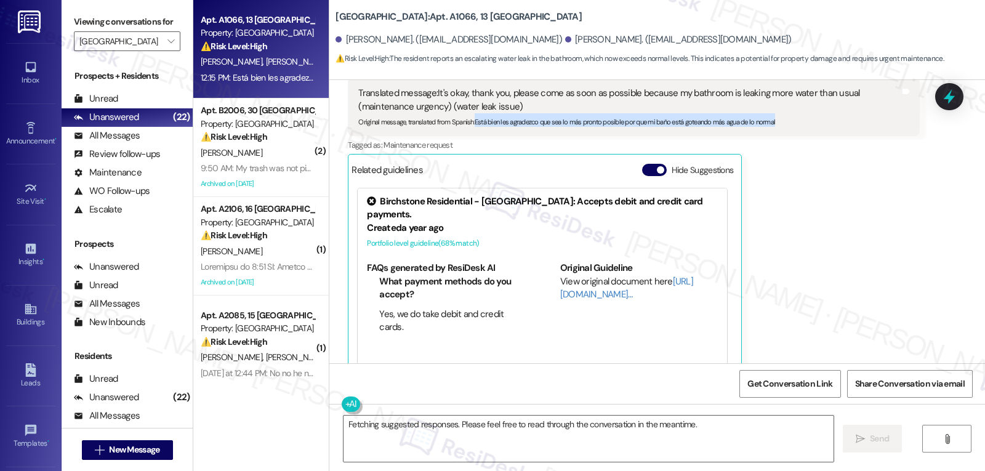
scroll to position [8399, 0]
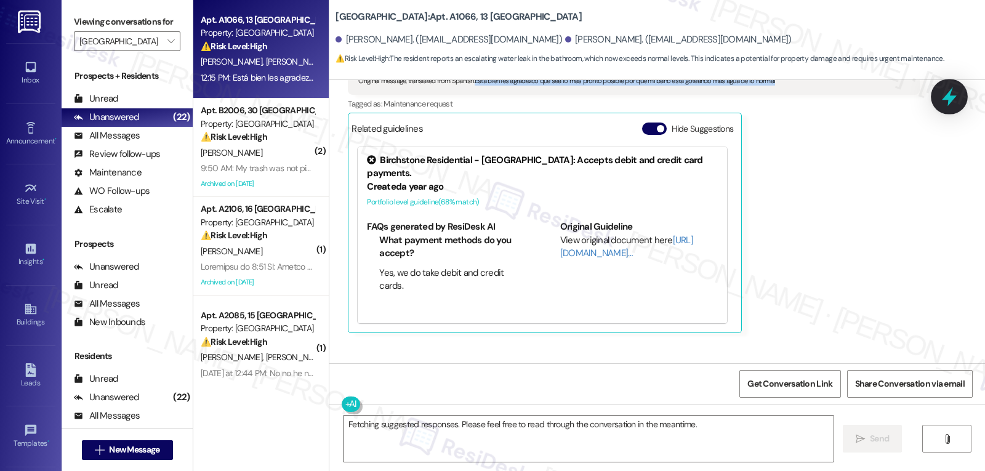
click at [953, 102] on icon at bounding box center [949, 96] width 21 height 21
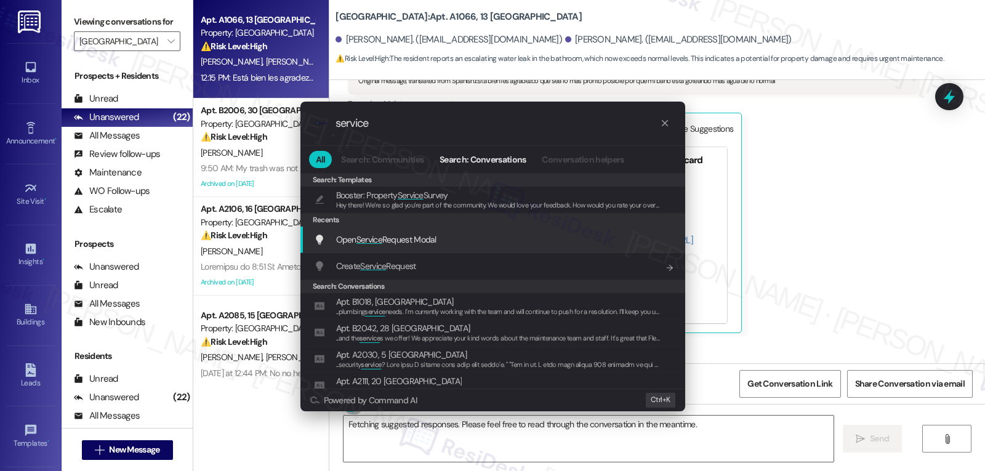
type input "service"
click at [429, 245] on span "Open Service Request Modal" at bounding box center [386, 239] width 100 height 11
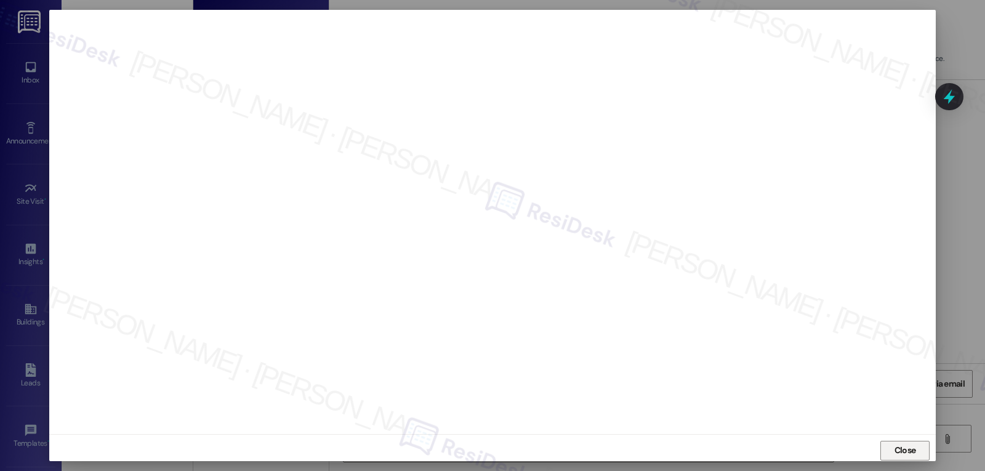
click at [881, 447] on button "Close" at bounding box center [905, 451] width 49 height 20
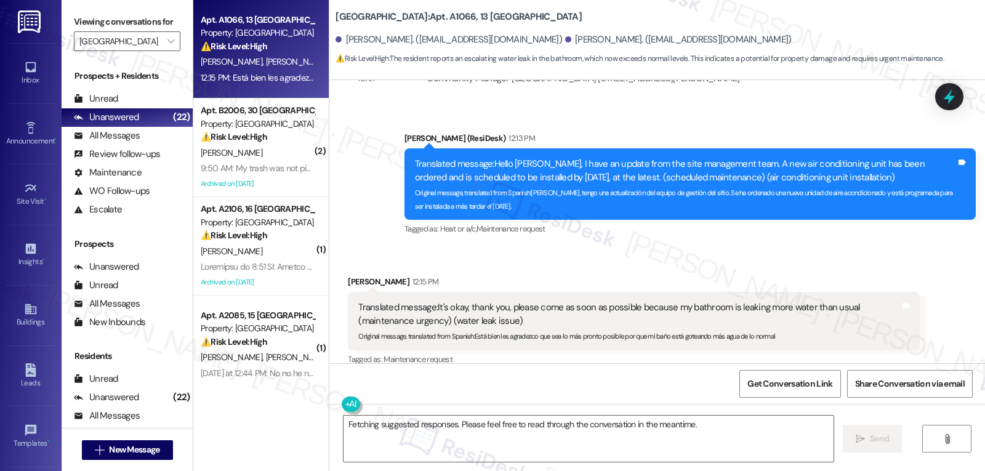
scroll to position [8030, 0]
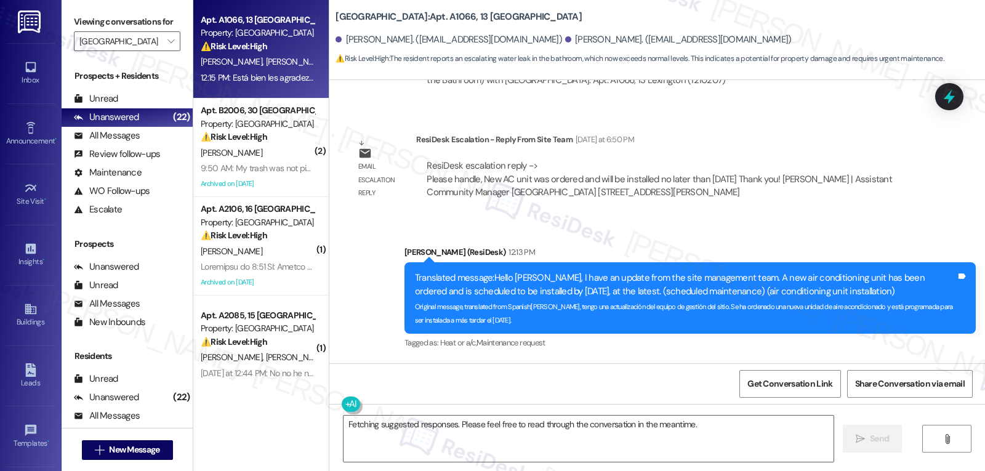
click at [356, 389] on div "[PERSON_NAME] 12:15 PM" at bounding box center [633, 397] width 571 height 17
copy div "[PERSON_NAME]"
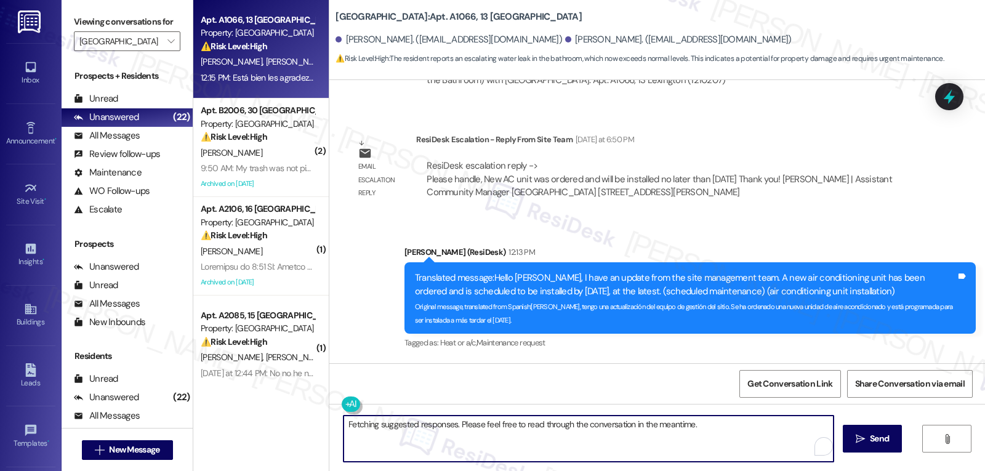
click at [426, 438] on textarea "Fetching suggested responses. Please feel free to read through the conversation…" at bounding box center [589, 439] width 490 height 46
type textarea "H"
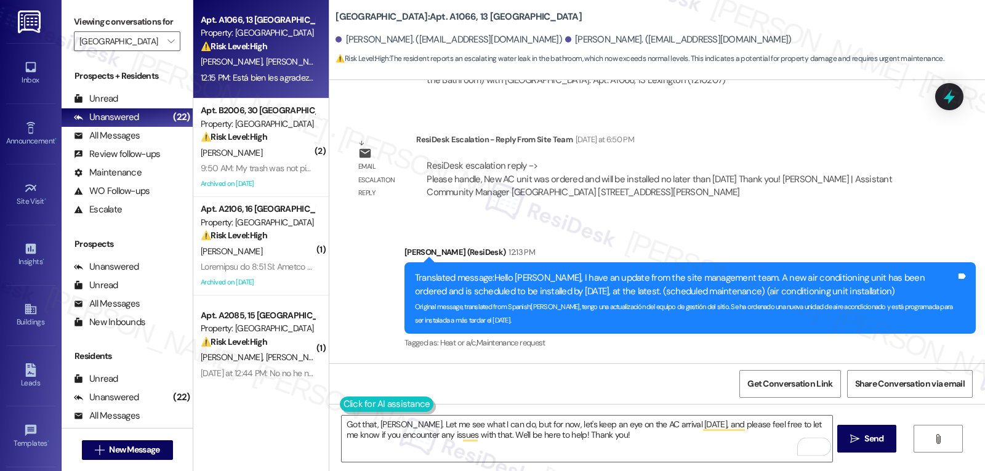
click at [340, 410] on button at bounding box center [387, 404] width 94 height 15
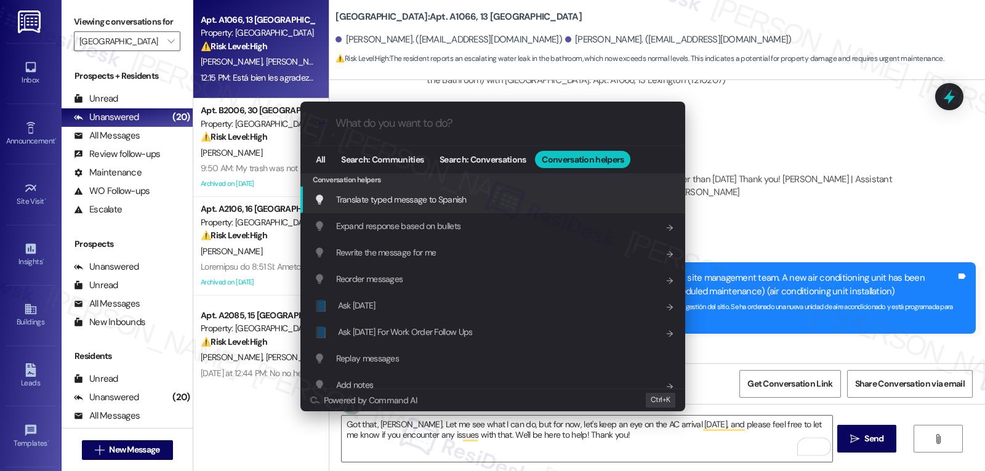
click at [464, 200] on span "Translate typed message to Spanish" at bounding box center [401, 199] width 131 height 11
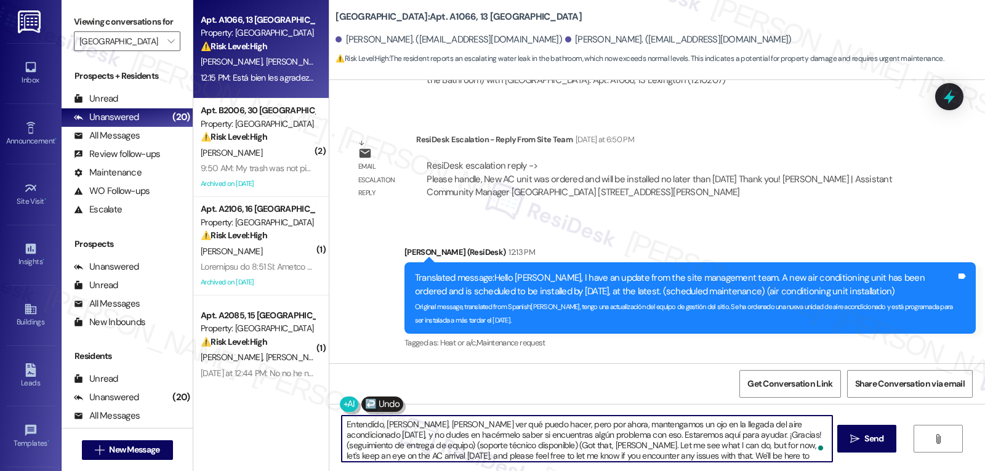
scroll to position [3, 0]
drag, startPoint x: 725, startPoint y: 436, endPoint x: 985, endPoint y: 500, distance: 267.6
click at [985, 470] on html "Inbox Go to Inbox Announcement • Send A Text Announcement Site Visit • Go to Si…" at bounding box center [492, 235] width 985 height 471
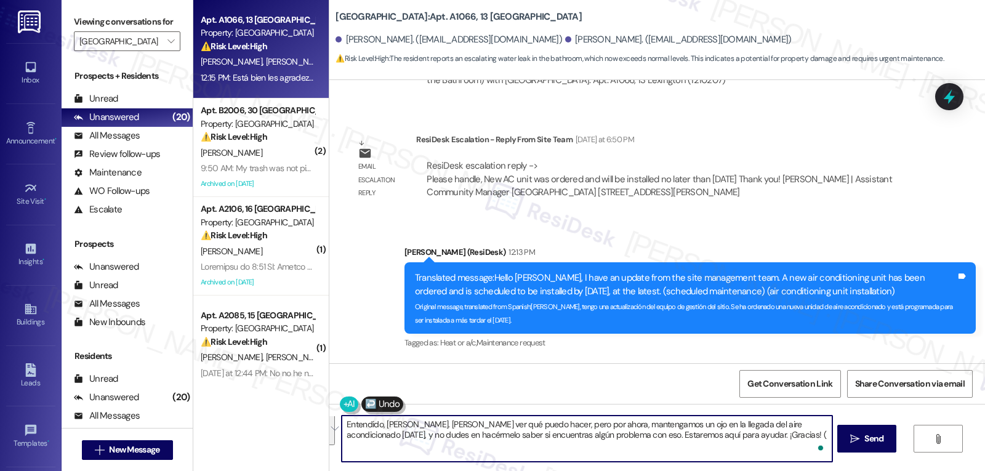
scroll to position [0, 0]
type textarea "Entendido, [PERSON_NAME]. [PERSON_NAME] ver qué puedo hacer, pero por ahora, ma…"
click at [860, 433] on span " Send" at bounding box center [867, 438] width 39 height 13
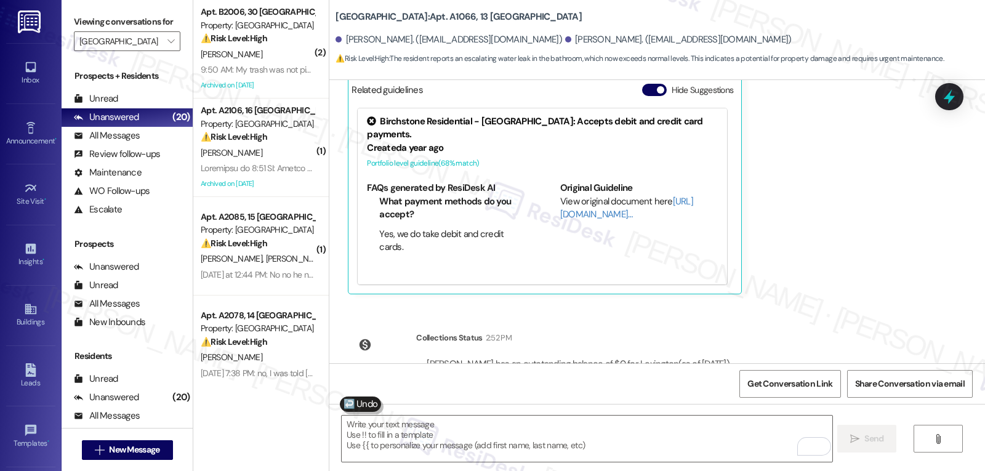
scroll to position [8498, 0]
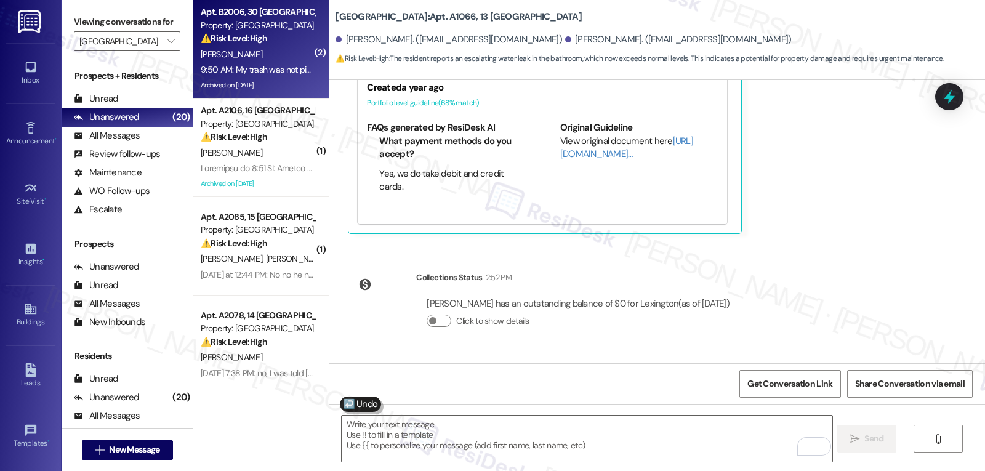
click at [282, 68] on div "9:50 AM: My trash was not picked up at all this week. I expect a discount on th…" at bounding box center [368, 69] width 334 height 11
type textarea "Fetching suggested responses. Please feel free to read through the conversation…"
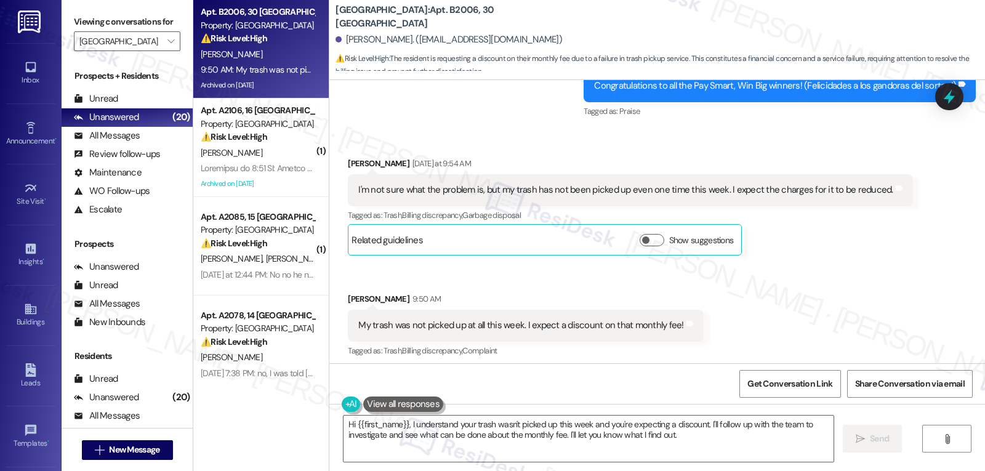
scroll to position [8891, 0]
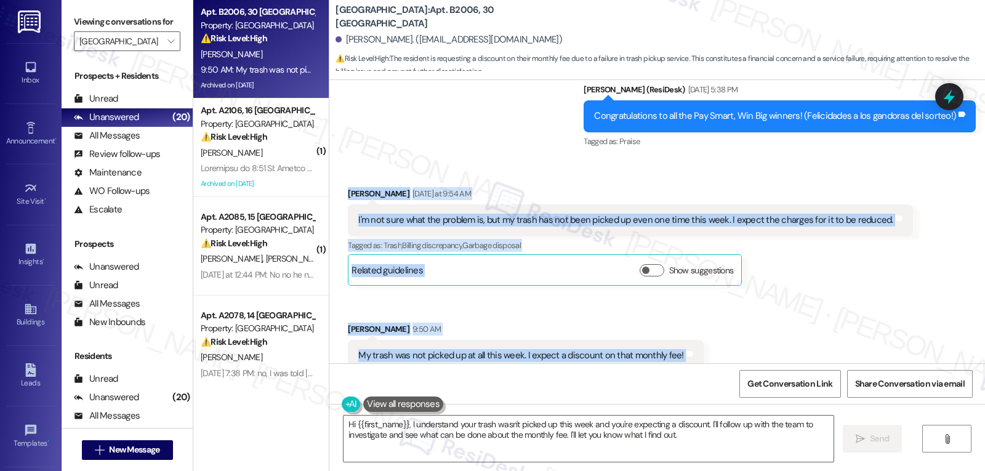
drag, startPoint x: 326, startPoint y: 165, endPoint x: 755, endPoint y: 328, distance: 459.0
click at [755, 328] on div "Received via SMS [PERSON_NAME] [DATE] at 9:54 AM I'm not sure what the problem …" at bounding box center [657, 279] width 656 height 240
copy div "[PERSON_NAME] [DATE] at 9:54 AM I'm not sure what the problem is, but my trash …"
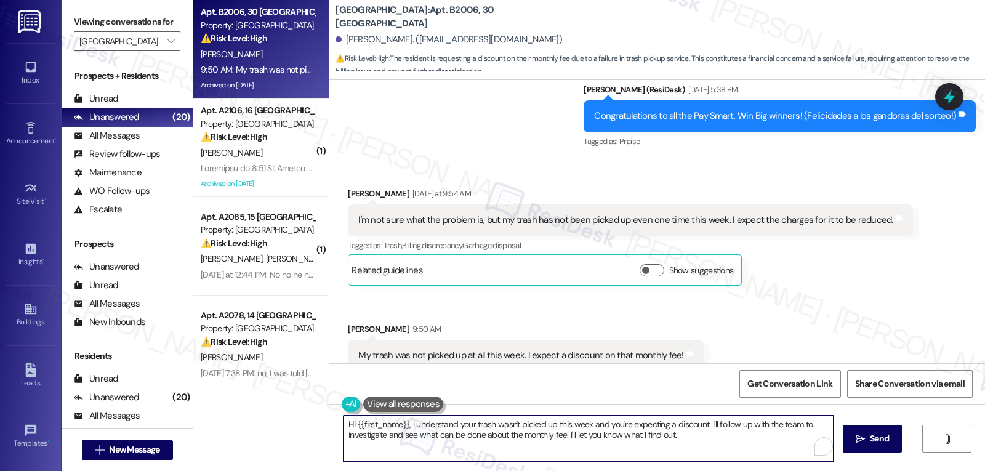
drag, startPoint x: 450, startPoint y: 424, endPoint x: 405, endPoint y: 423, distance: 45.0
click at [405, 423] on textarea "Hi {{first_name}}, I understand your trash wasn't picked up this week and you'r…" at bounding box center [589, 439] width 490 height 46
click at [597, 424] on textarea "Hi {{first_name}}, I'm sorry to hear your trash wasn't picked up this week and …" at bounding box center [587, 439] width 490 height 46
click at [616, 424] on textarea "Hi {{first_name}}, I'm sorry to hear your trash wasn't picked up this week and …" at bounding box center [587, 439] width 490 height 46
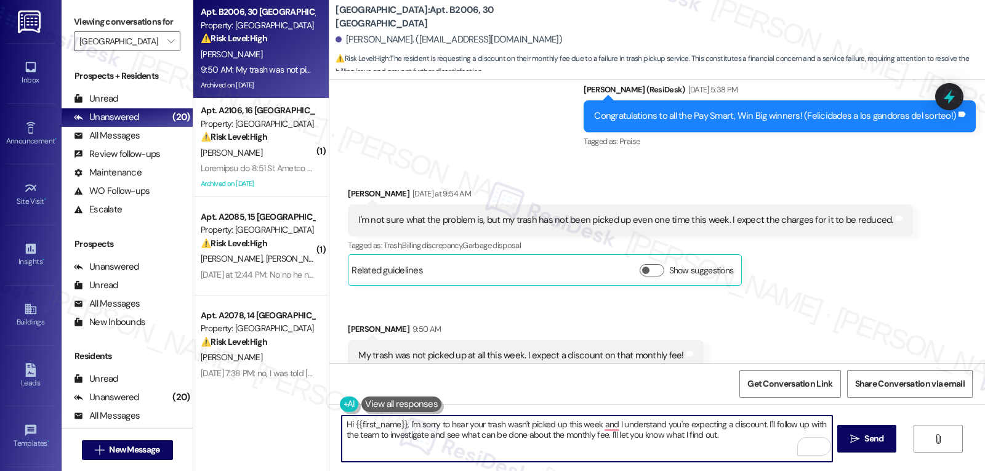
click at [722, 443] on textarea "Hi {{first_name}}, I'm sorry to hear your trash wasn't picked up this week and …" at bounding box center [587, 439] width 490 height 46
click at [351, 434] on textarea "Hi {{first_name}}, I'm sorry to hear your trash wasn't picked up this week and …" at bounding box center [587, 439] width 490 height 46
click at [783, 434] on textarea "Hi {{first_name}}, I'm sorry to hear your trash wasn't picked up this week, and…" at bounding box center [587, 439] width 490 height 46
drag, startPoint x: 722, startPoint y: 435, endPoint x: 787, endPoint y: 442, distance: 65.6
click at [787, 442] on textarea "Hi {{first_name}}, I'm sorry to hear your trash wasn't picked up this week, and…" at bounding box center [587, 439] width 490 height 46
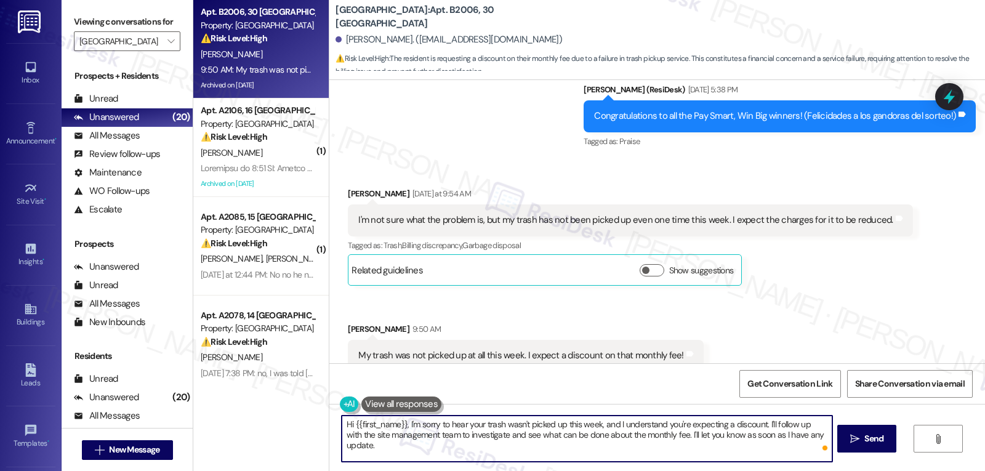
type textarea "Hi {{first_name}}, I'm sorry to hear your trash wasn't picked up this week, and…"
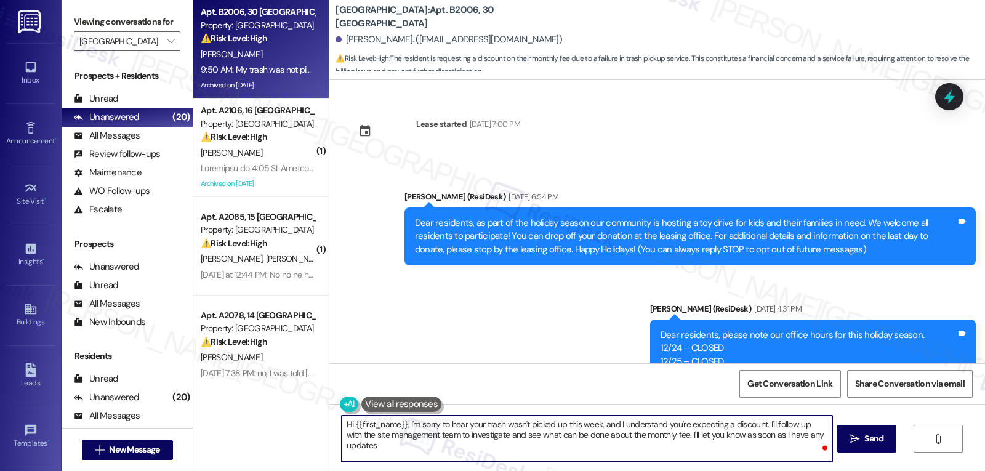
scroll to position [8891, 0]
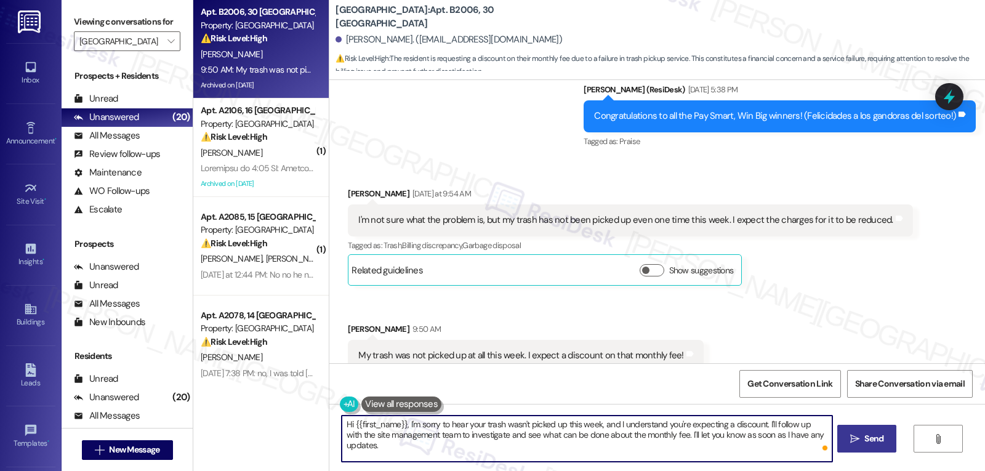
type textarea "Hi {{first_name}}, I'm sorry to hear your trash wasn't picked up this week, and…"
click at [865, 442] on span "Send" at bounding box center [874, 438] width 19 height 13
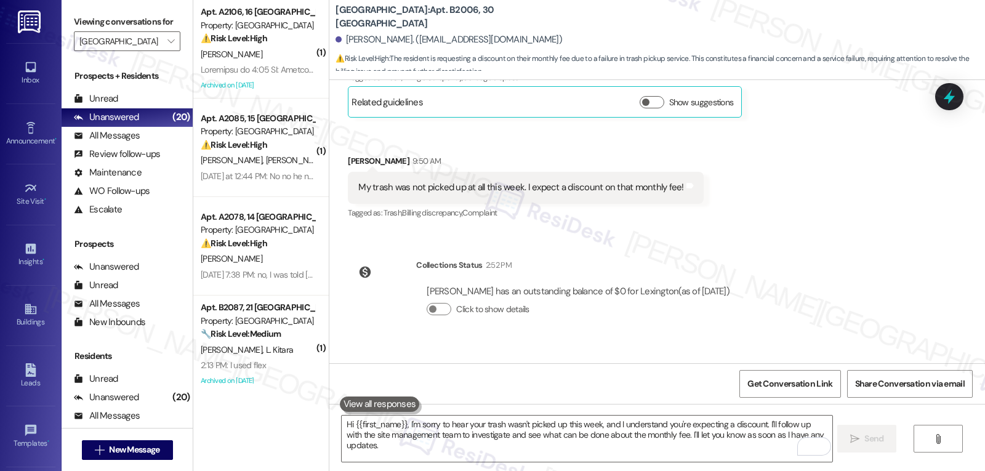
scroll to position [9113, 0]
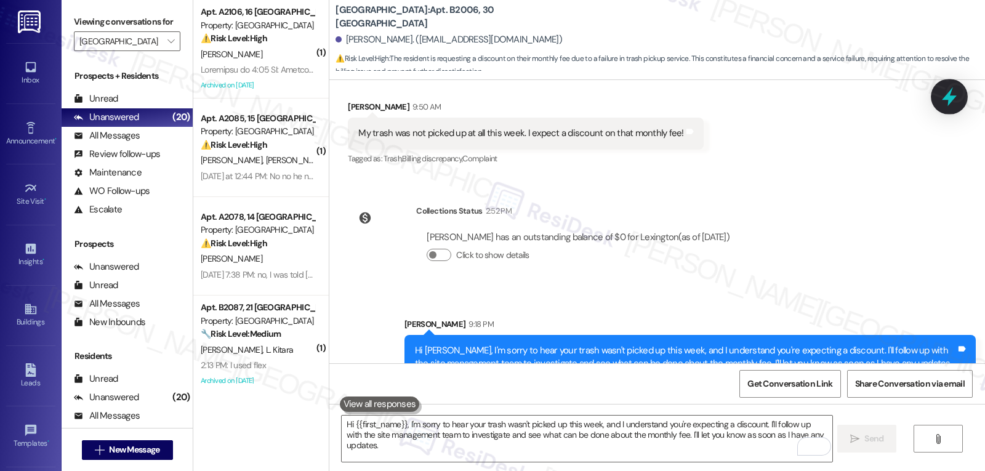
click at [949, 97] on icon at bounding box center [949, 96] width 15 height 19
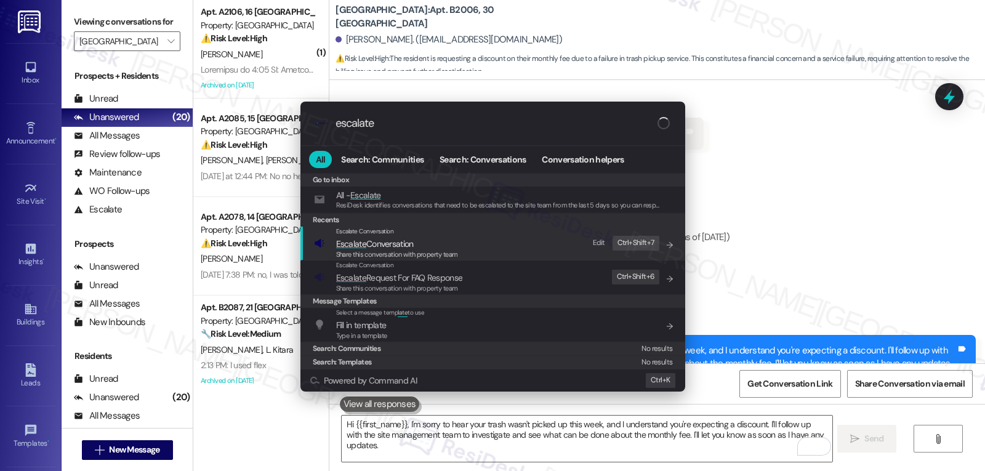
type input "escalate"
click at [424, 253] on span "Share this conversation with property team" at bounding box center [397, 254] width 122 height 9
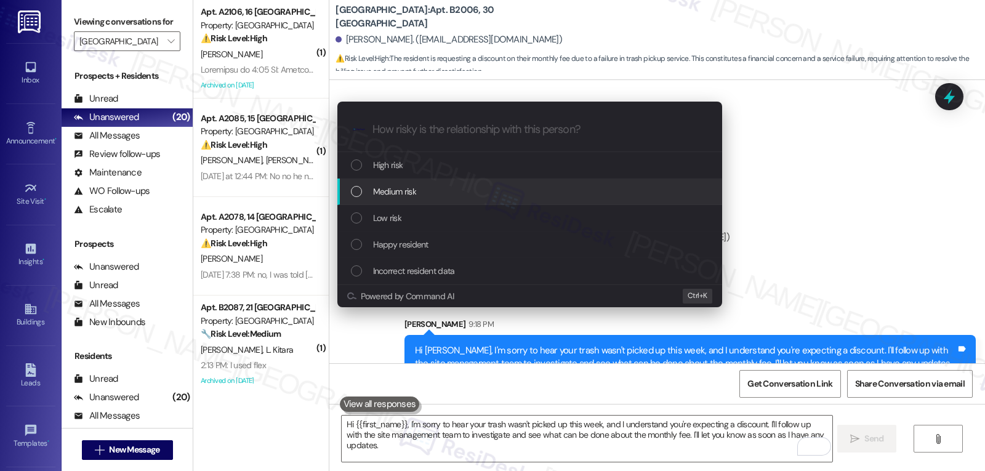
click at [446, 185] on div "Medium risk" at bounding box center [531, 192] width 360 height 14
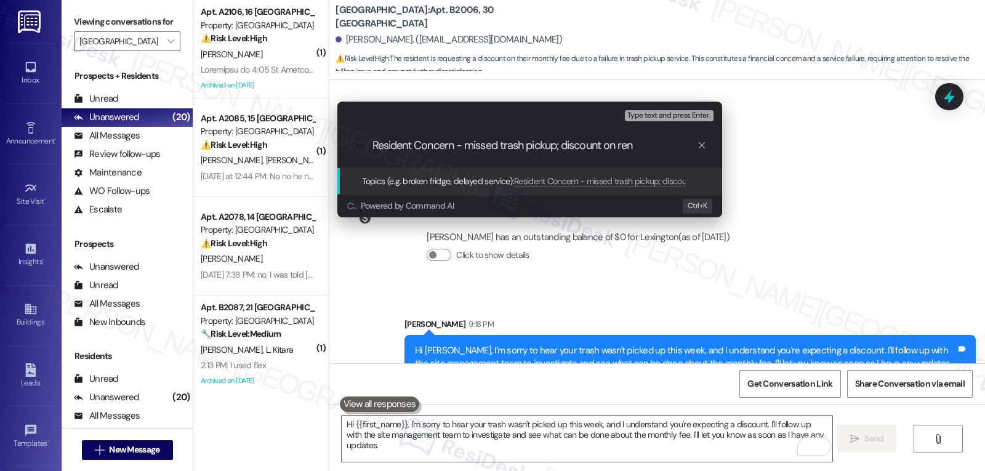
type input "Resident Concern - missed trash pickup; discount on rent"
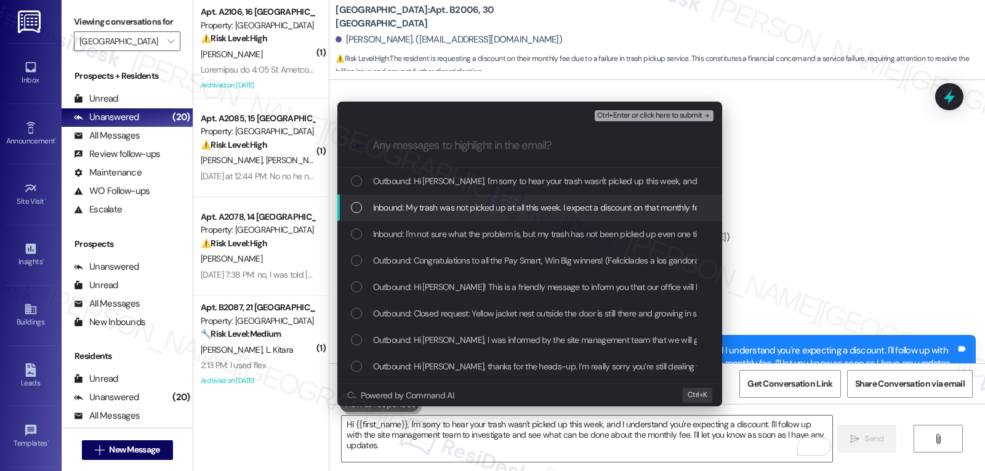
click at [504, 214] on span "Inbound: My trash was not picked up at all this week. I expect a discount on th…" at bounding box center [539, 208] width 333 height 14
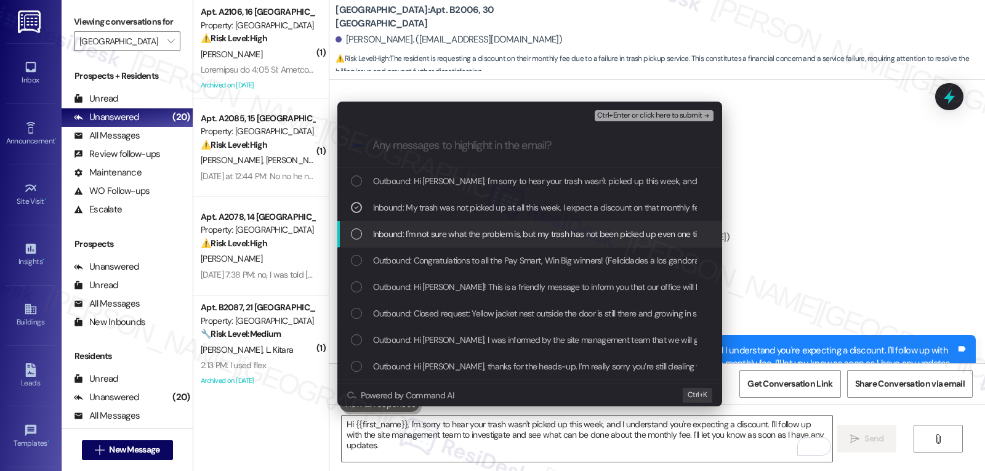
click at [496, 232] on span "Inbound: I'm not sure what the problem is, but my trash has not been picked up …" at bounding box center [633, 234] width 521 height 14
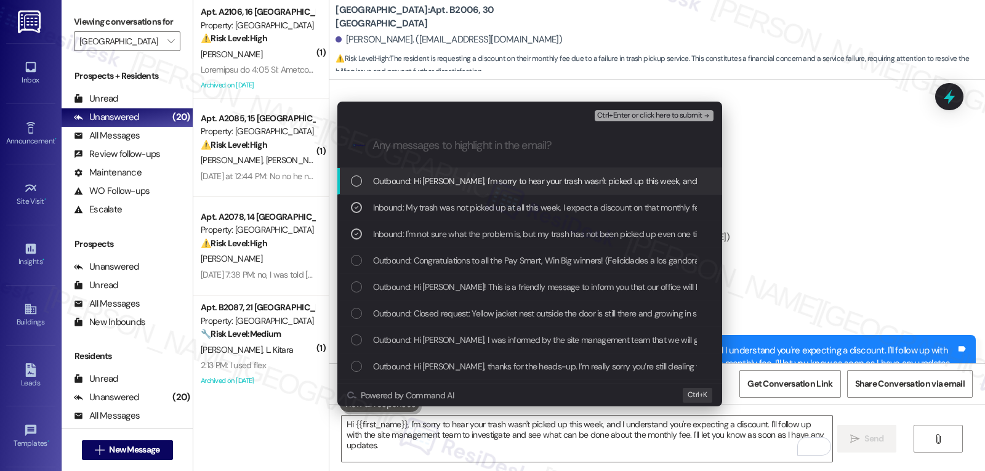
click at [695, 118] on span "Ctrl+Enter or click here to submit" at bounding box center [649, 115] width 105 height 9
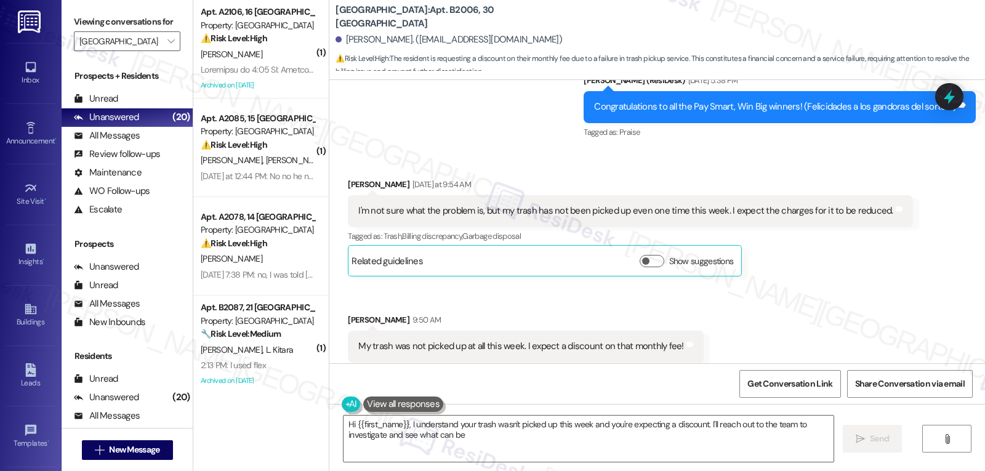
scroll to position [9131, 0]
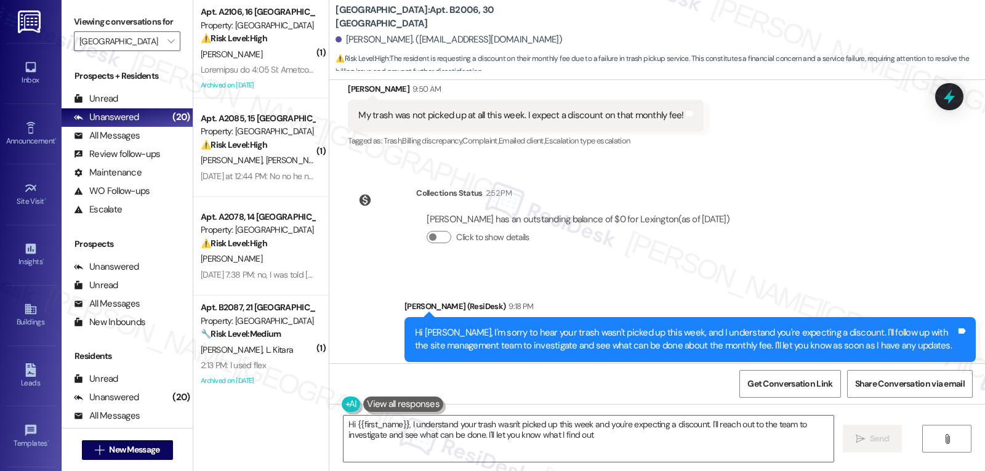
type textarea "Hi {{first_name}}, I understand your trash wasn't picked up this week and you'r…"
